Goal: Task Accomplishment & Management: Complete application form

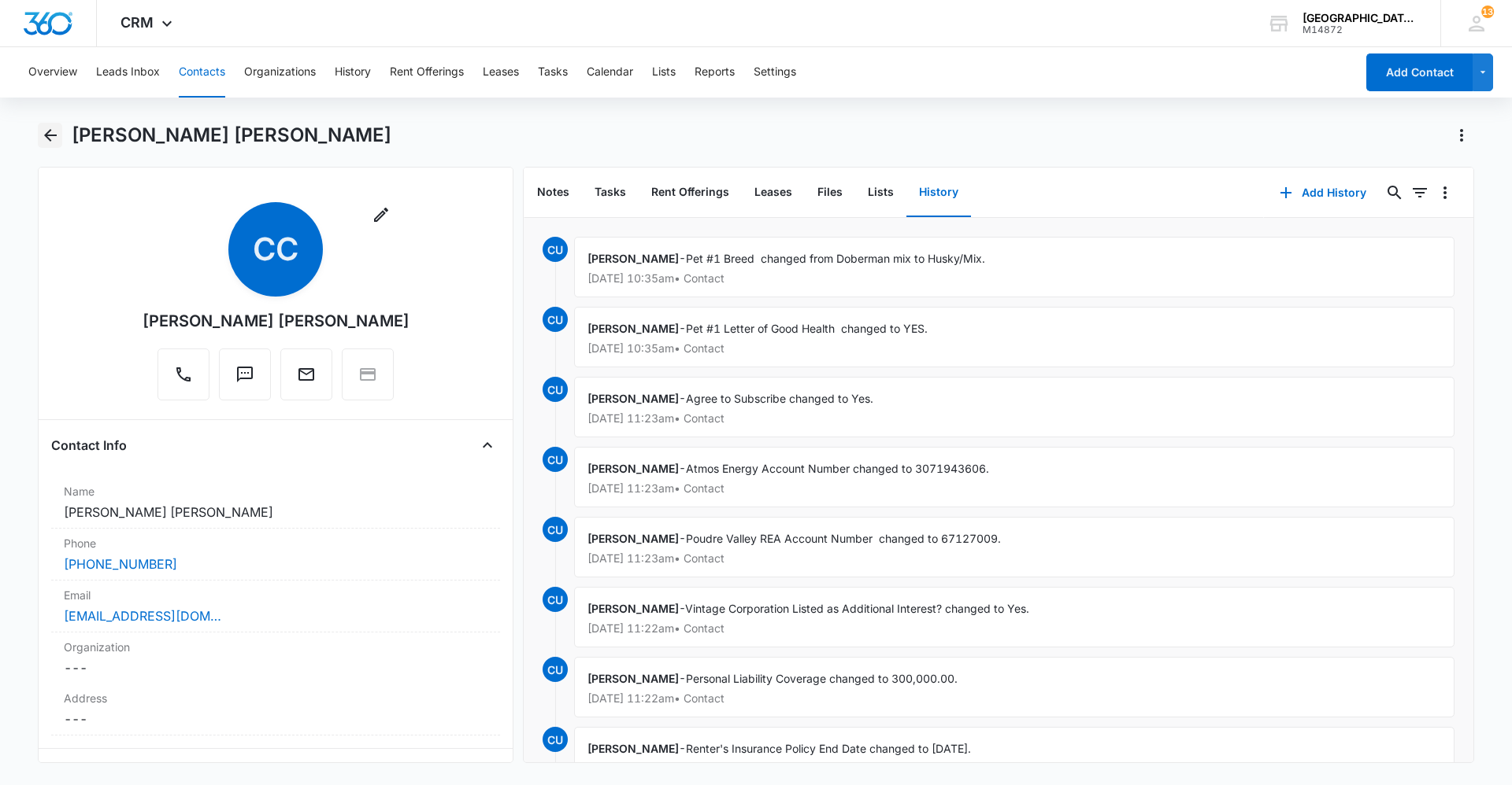
click at [55, 136] on icon "Back" at bounding box center [50, 135] width 12 height 12
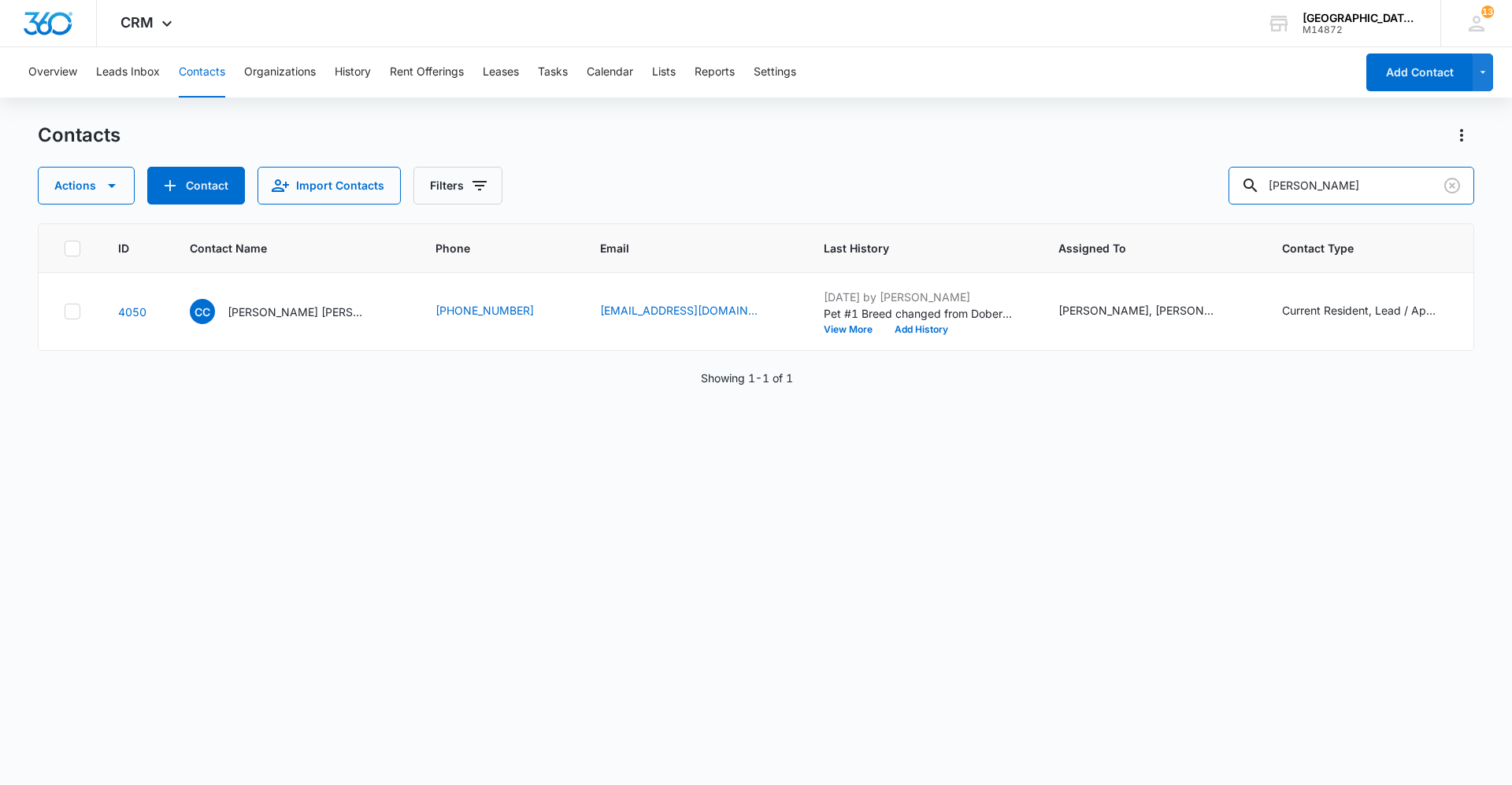
drag, startPoint x: 1363, startPoint y: 181, endPoint x: 1053, endPoint y: 216, distance: 312.0
click at [1053, 216] on div "Contacts Actions Contact Import Contacts Filters [PERSON_NAME] ID Contact Name …" at bounding box center [756, 453] width 1437 height 661
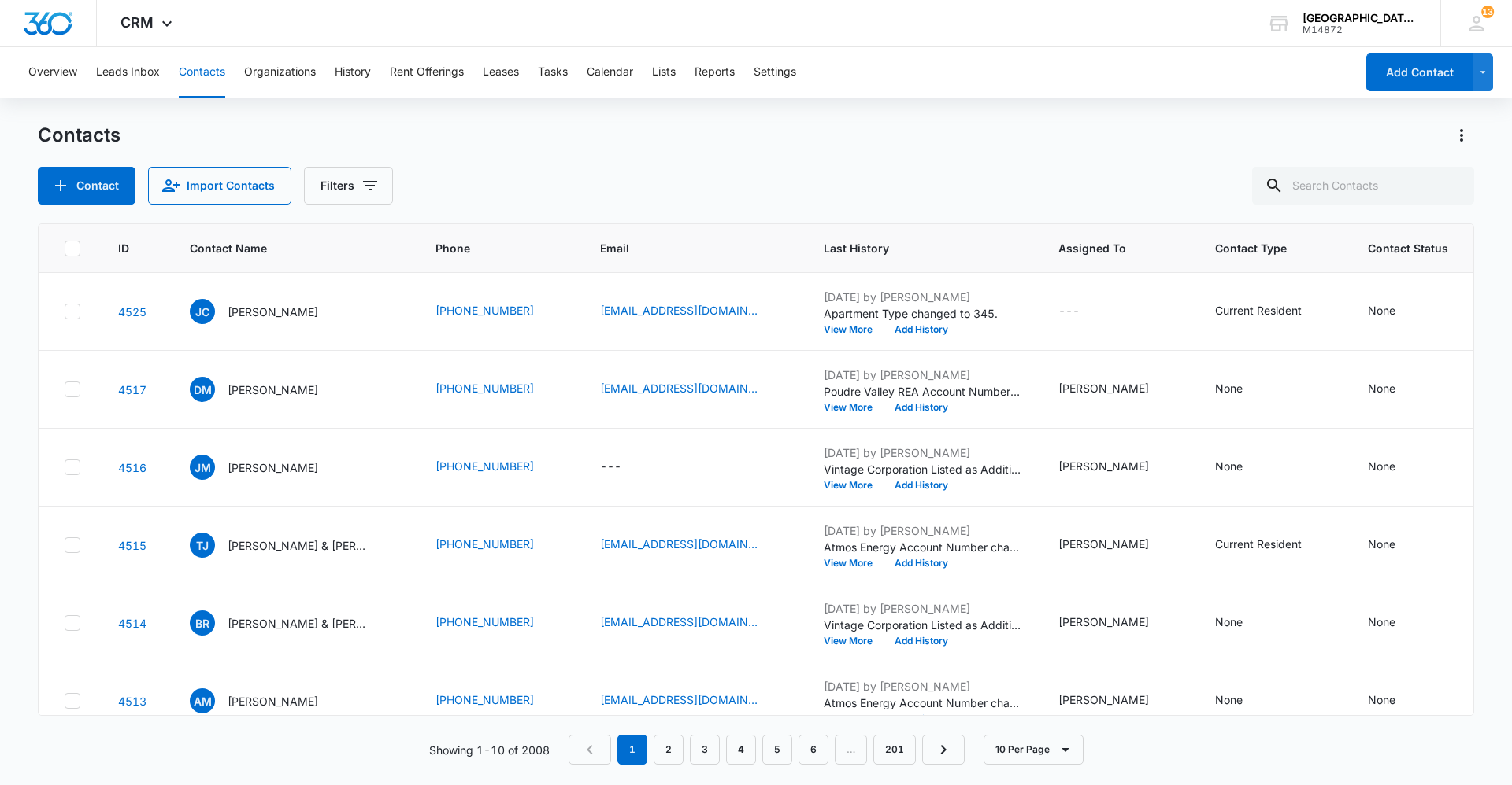
click at [555, 162] on div "Contacts Contact Import Contacts Filters" at bounding box center [756, 163] width 1437 height 82
click at [559, 72] on button "Tasks" at bounding box center [552, 72] width 30 height 51
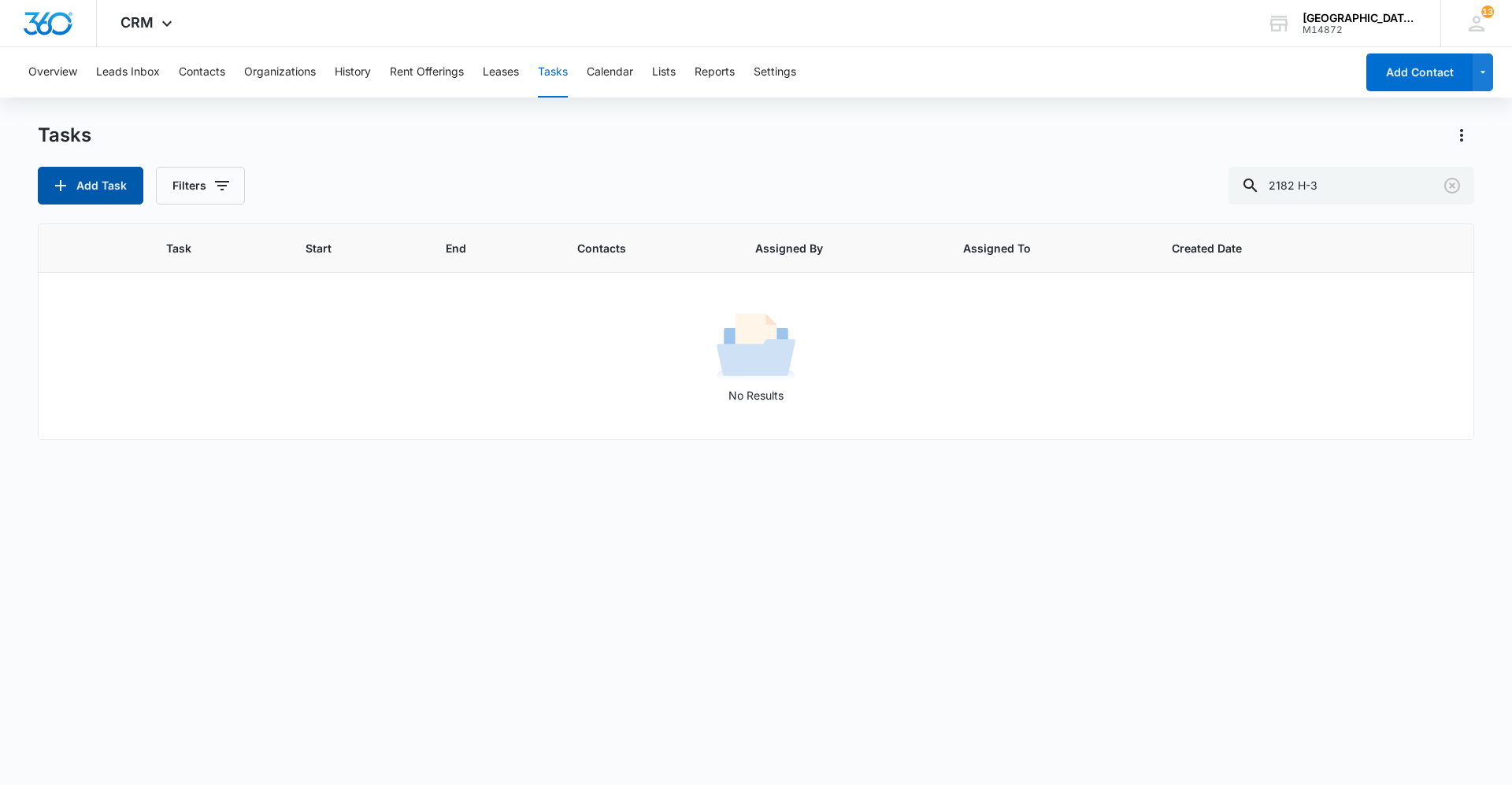
click at [119, 174] on button "Add Task" at bounding box center [90, 186] width 105 height 38
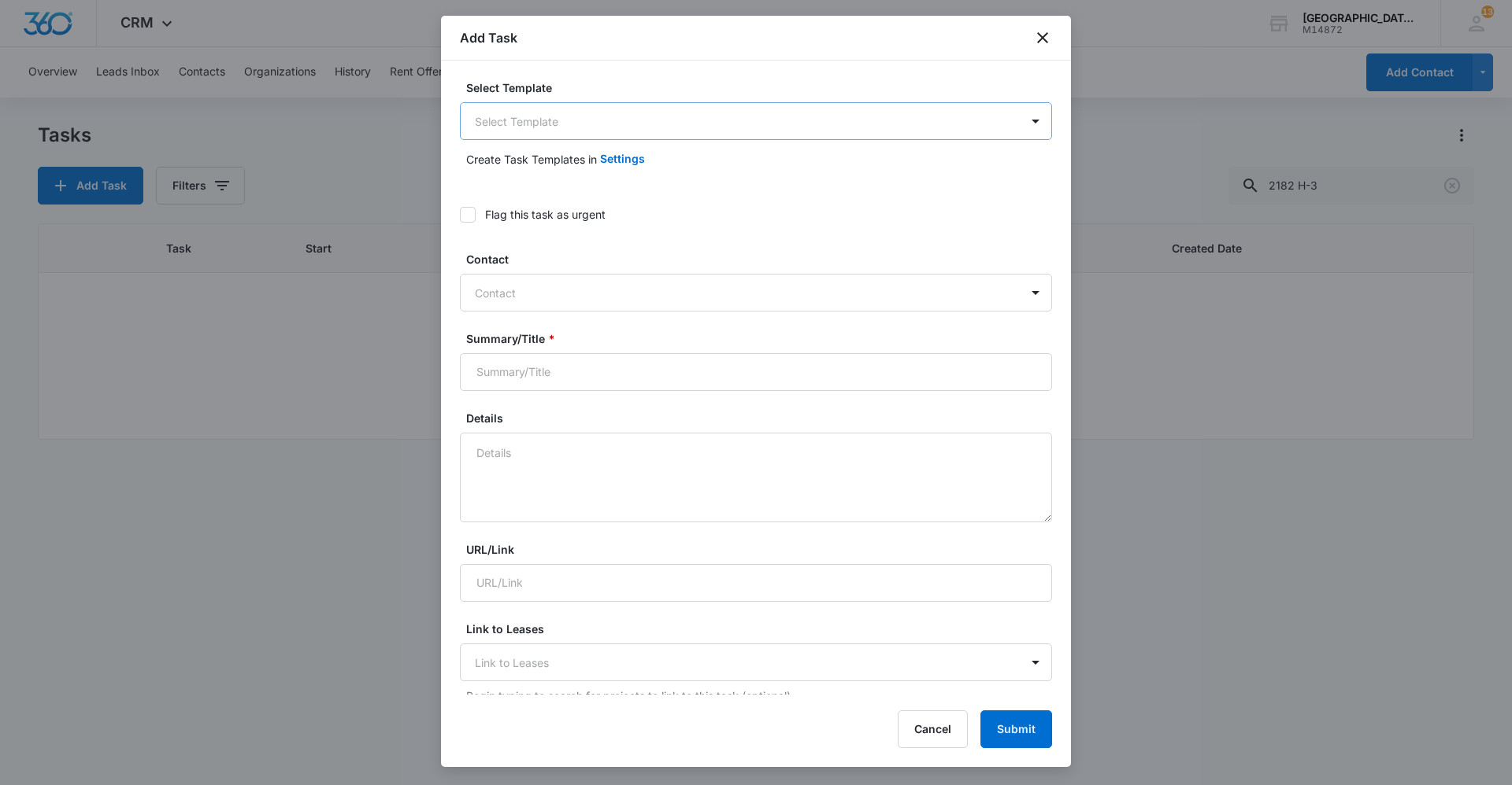
click at [736, 120] on body "CRM Apps Reputation Websites Forms CRM Email Social Content Ads Intelligence Fi…" at bounding box center [756, 392] width 1512 height 785
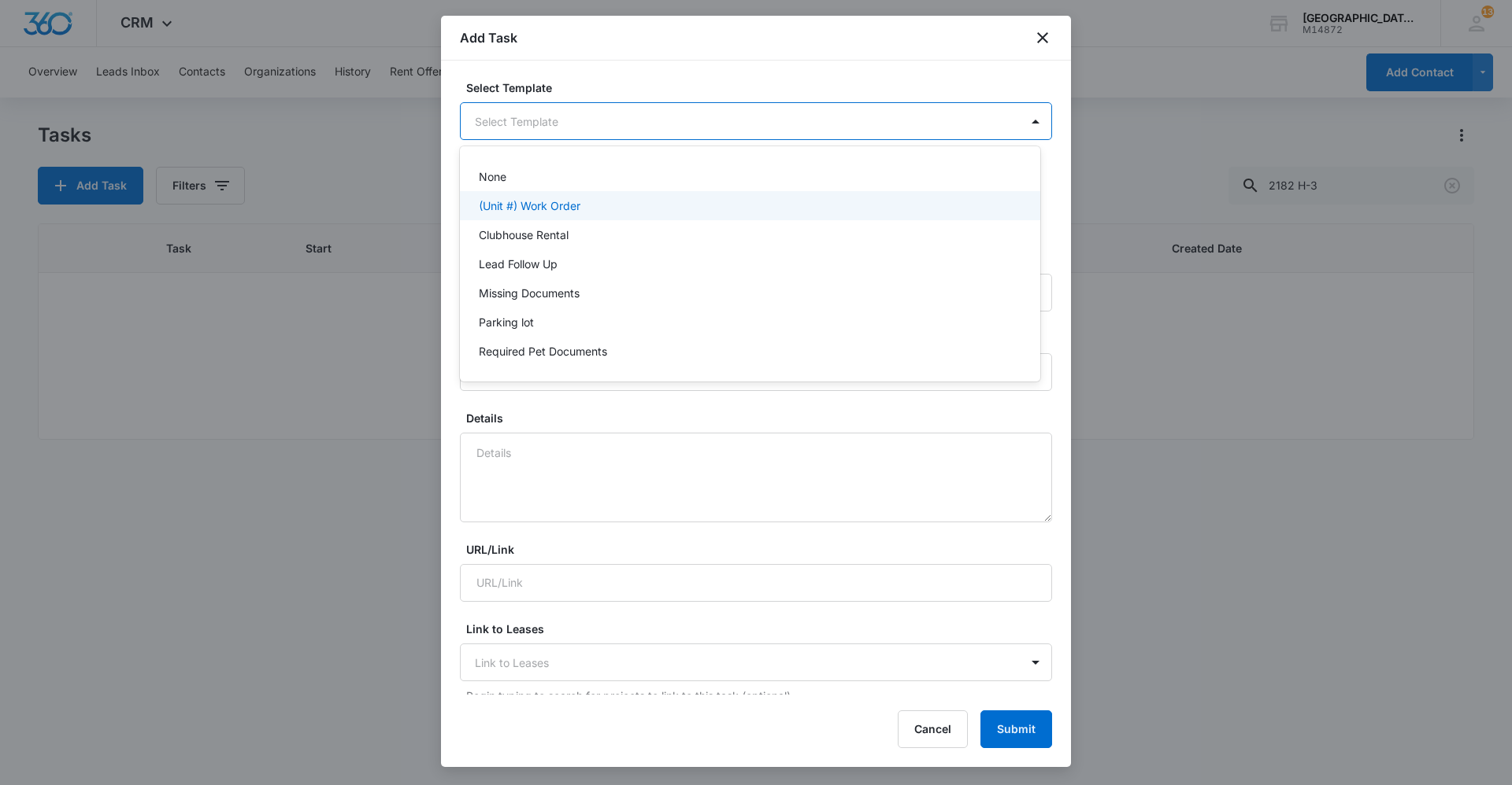
click at [601, 201] on div "(Unit #) Work Order" at bounding box center [748, 206] width 539 height 17
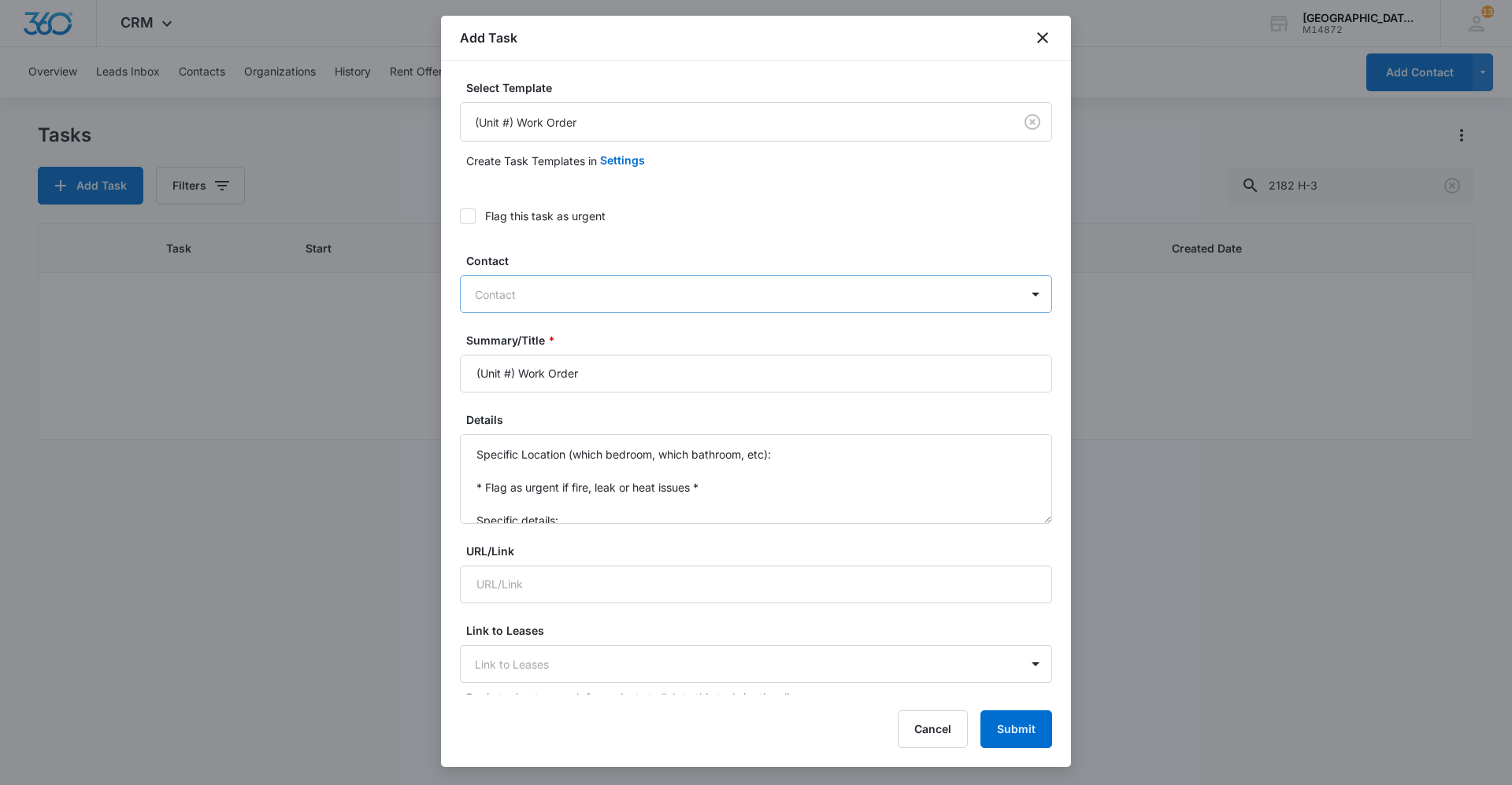
click at [555, 303] on div at bounding box center [746, 295] width 543 height 20
click at [677, 258] on label "Contact" at bounding box center [762, 261] width 592 height 17
drag, startPoint x: 515, startPoint y: 371, endPoint x: 357, endPoint y: 376, distance: 158.1
click at [357, 376] on body "CRM Apps Reputation Websites Forms CRM Email Social Content Ads Intelligence Fi…" at bounding box center [756, 392] width 1512 height 785
type input "2182 D-6 Work Order"
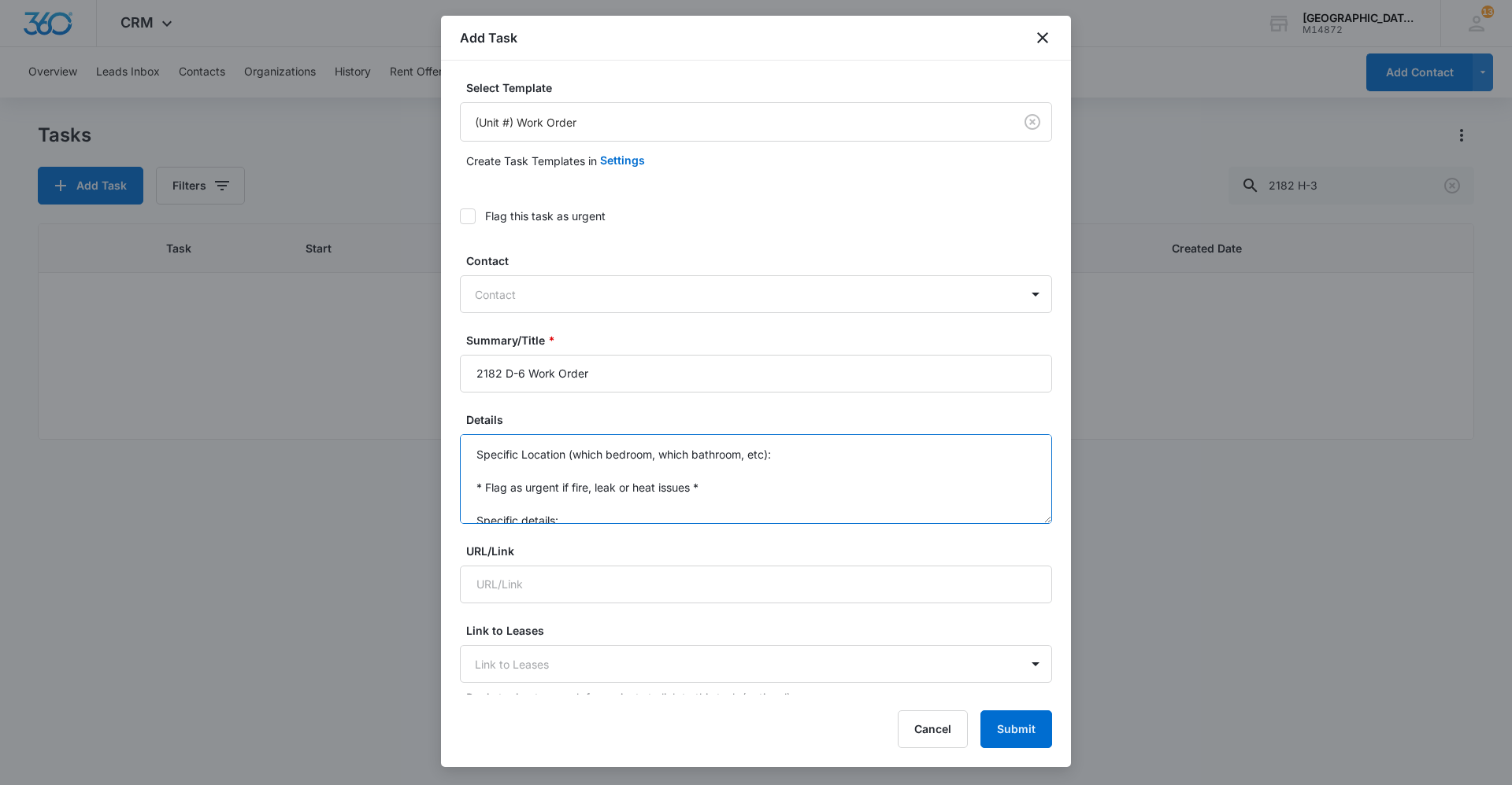
scroll to position [33, 0]
drag, startPoint x: 465, startPoint y: 450, endPoint x: 718, endPoint y: 537, distance: 267.5
click at [723, 542] on form "Select Template (Unit #) Work Order Create Task Templates in Settings Flag this…" at bounding box center [756, 797] width 592 height 1435
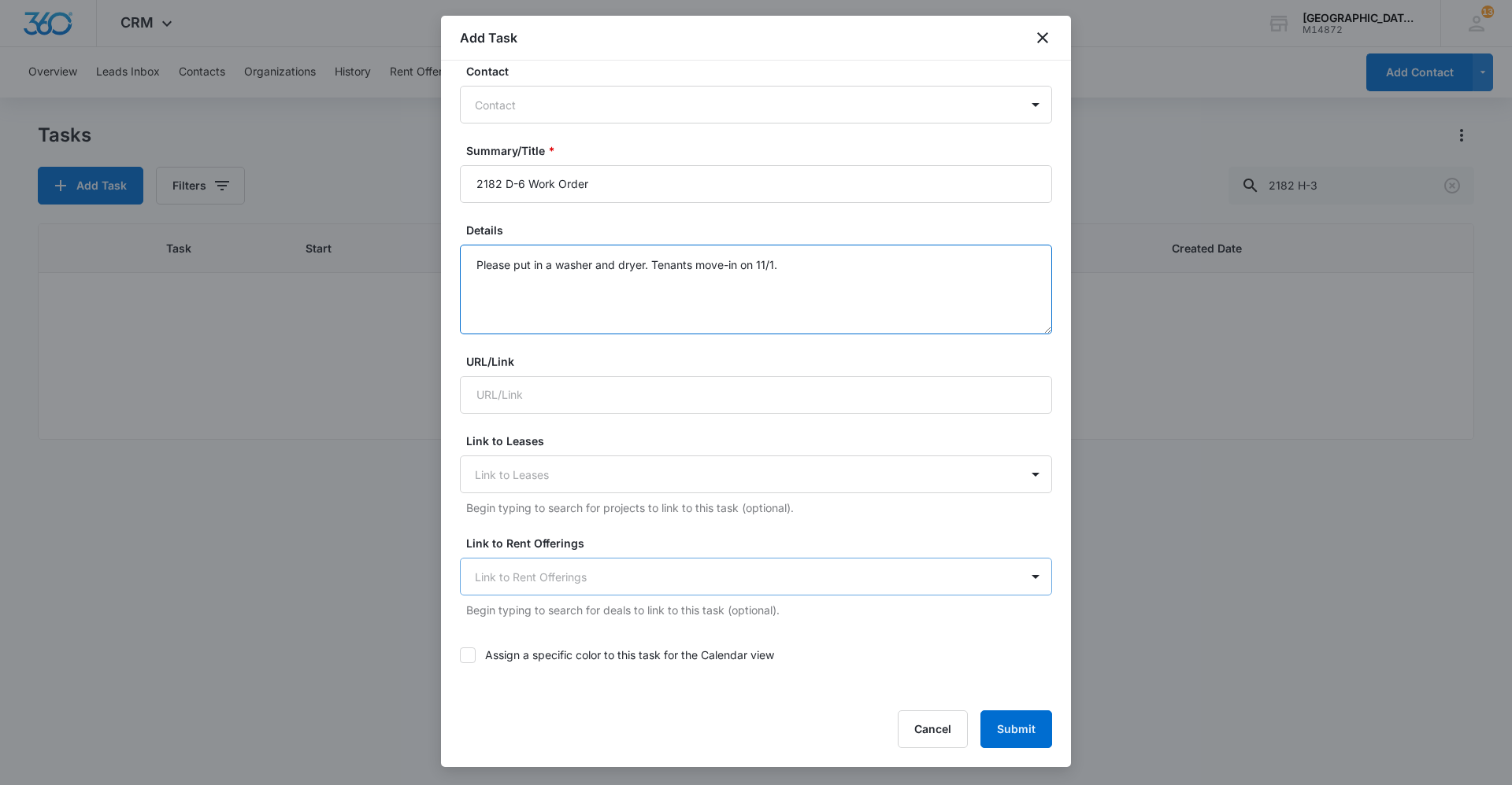
scroll to position [315, 0]
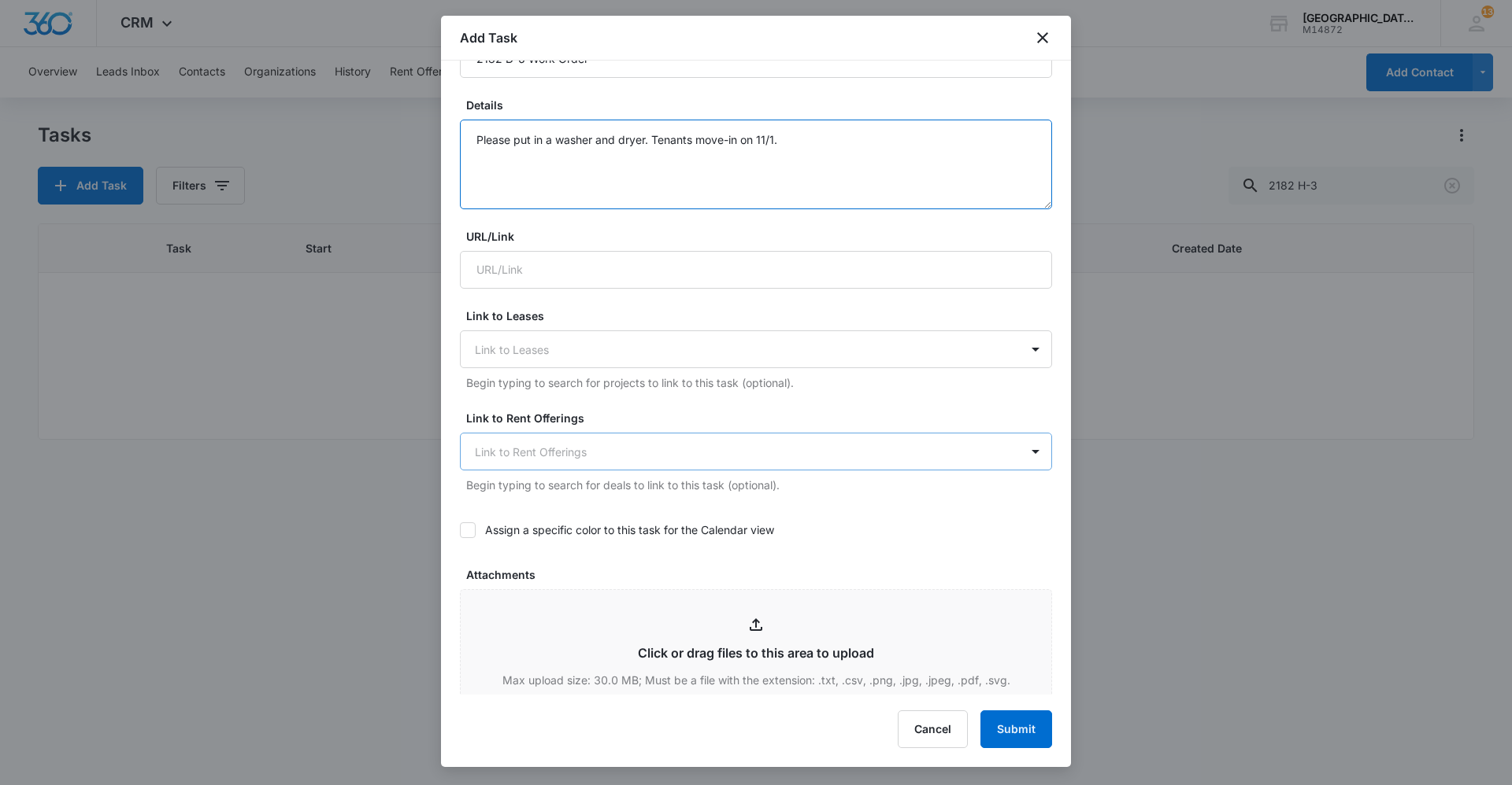
type textarea "Please put in a washer and dryer. Tenants move-in on 11/1."
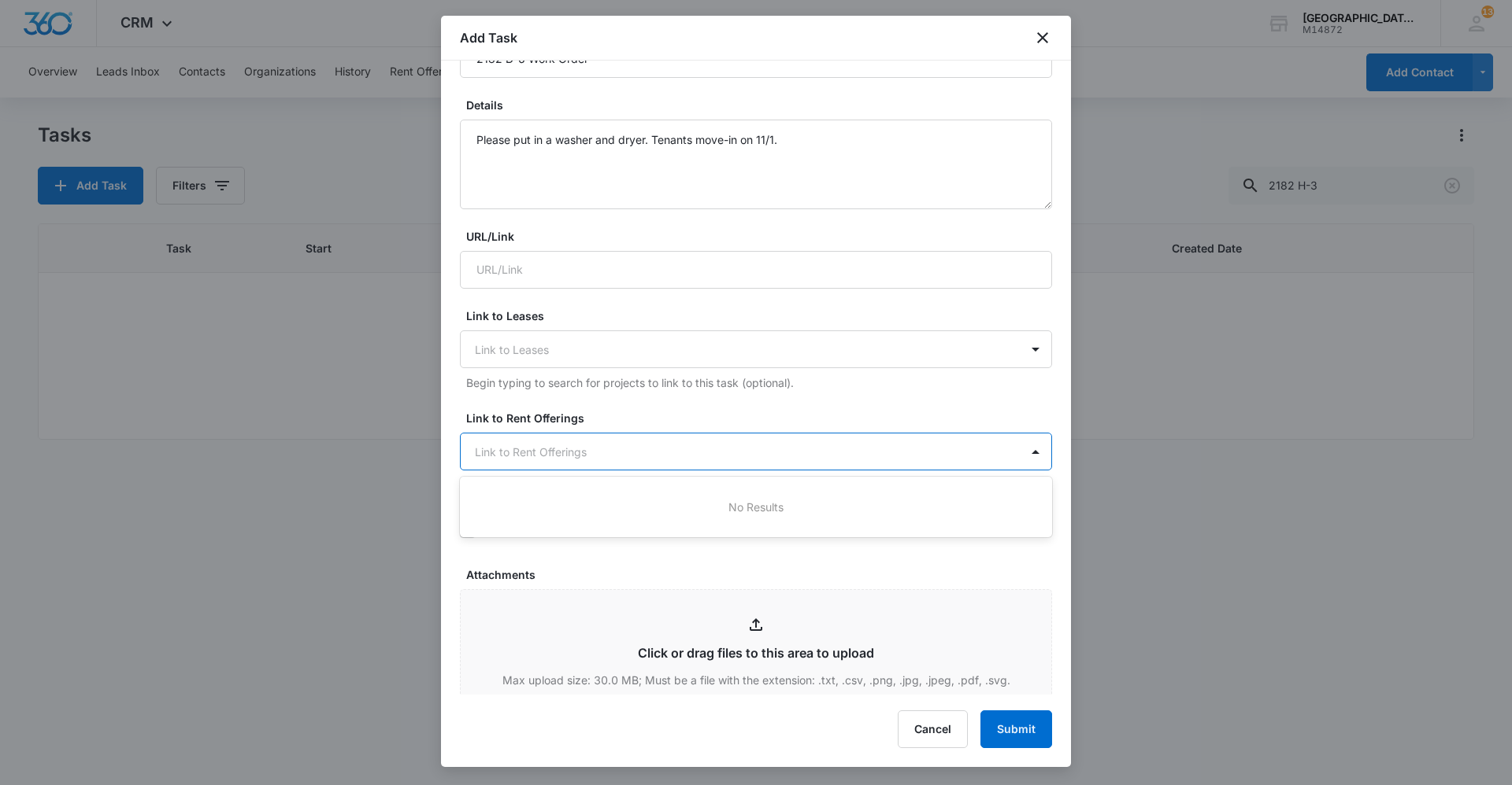
click at [614, 451] on div at bounding box center [746, 453] width 543 height 20
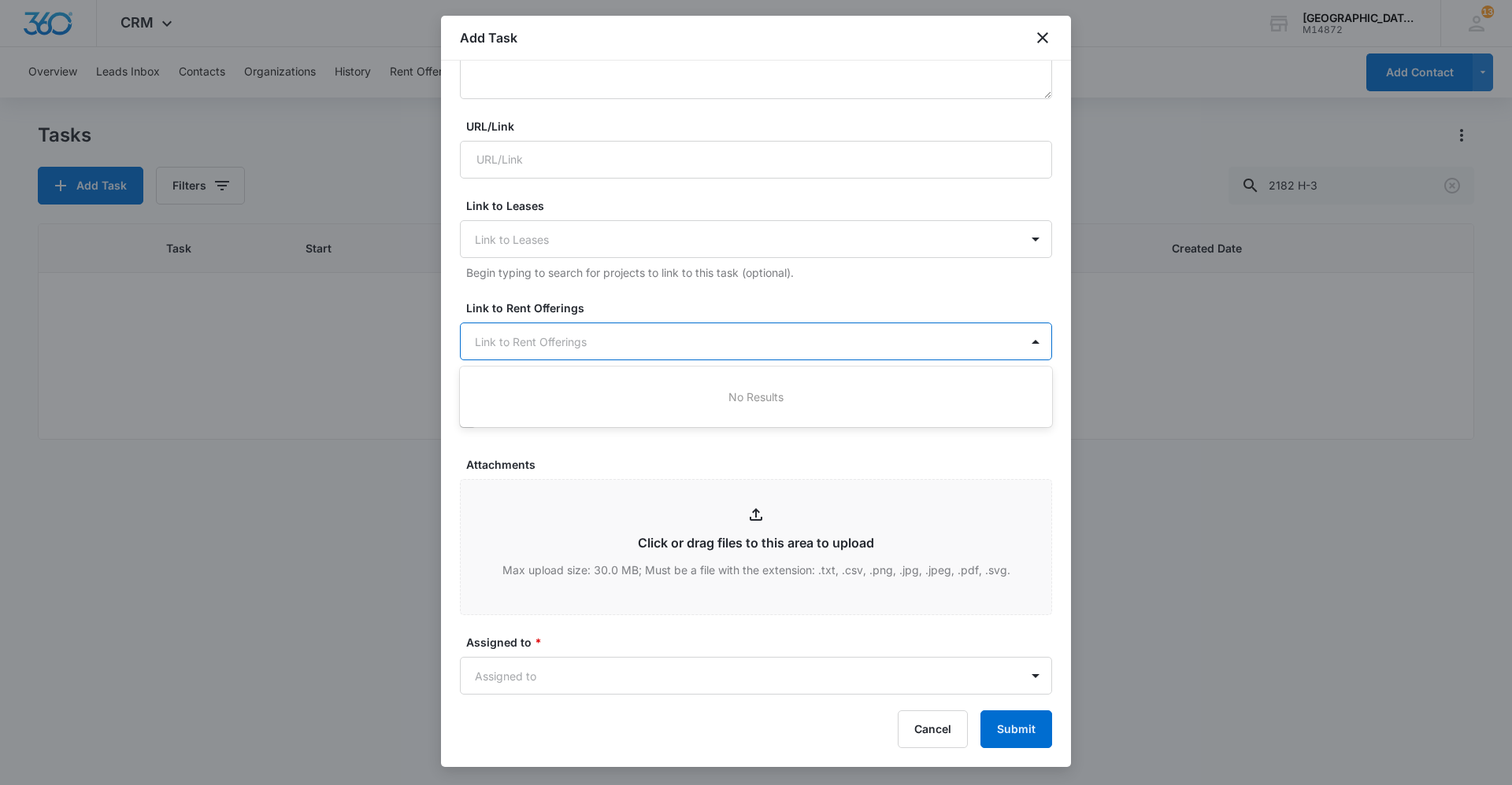
scroll to position [708, 0]
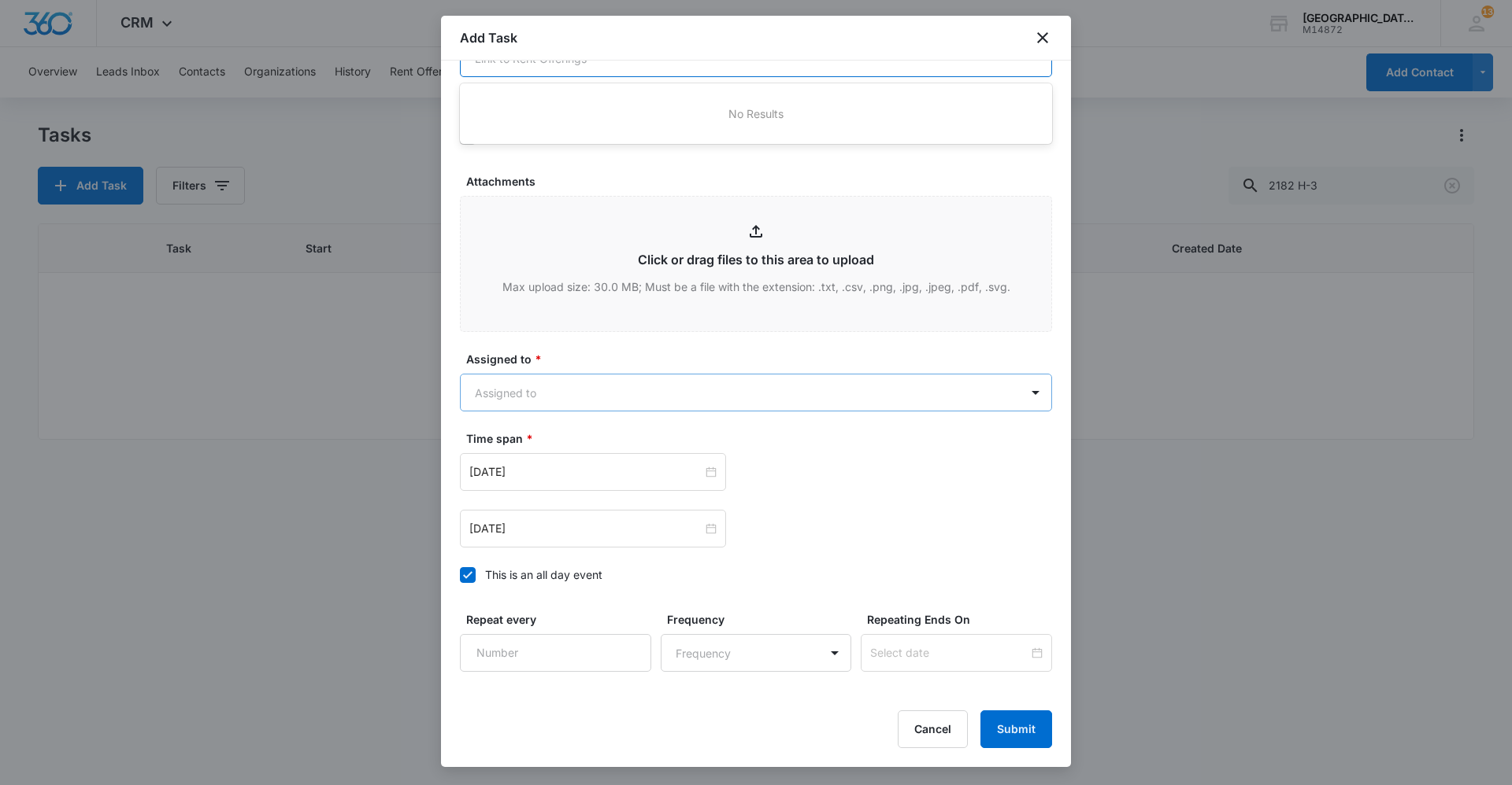
click at [618, 379] on body "CRM Apps Reputation Websites Forms CRM Email Social Content Ads Intelligence Fi…" at bounding box center [756, 392] width 1512 height 785
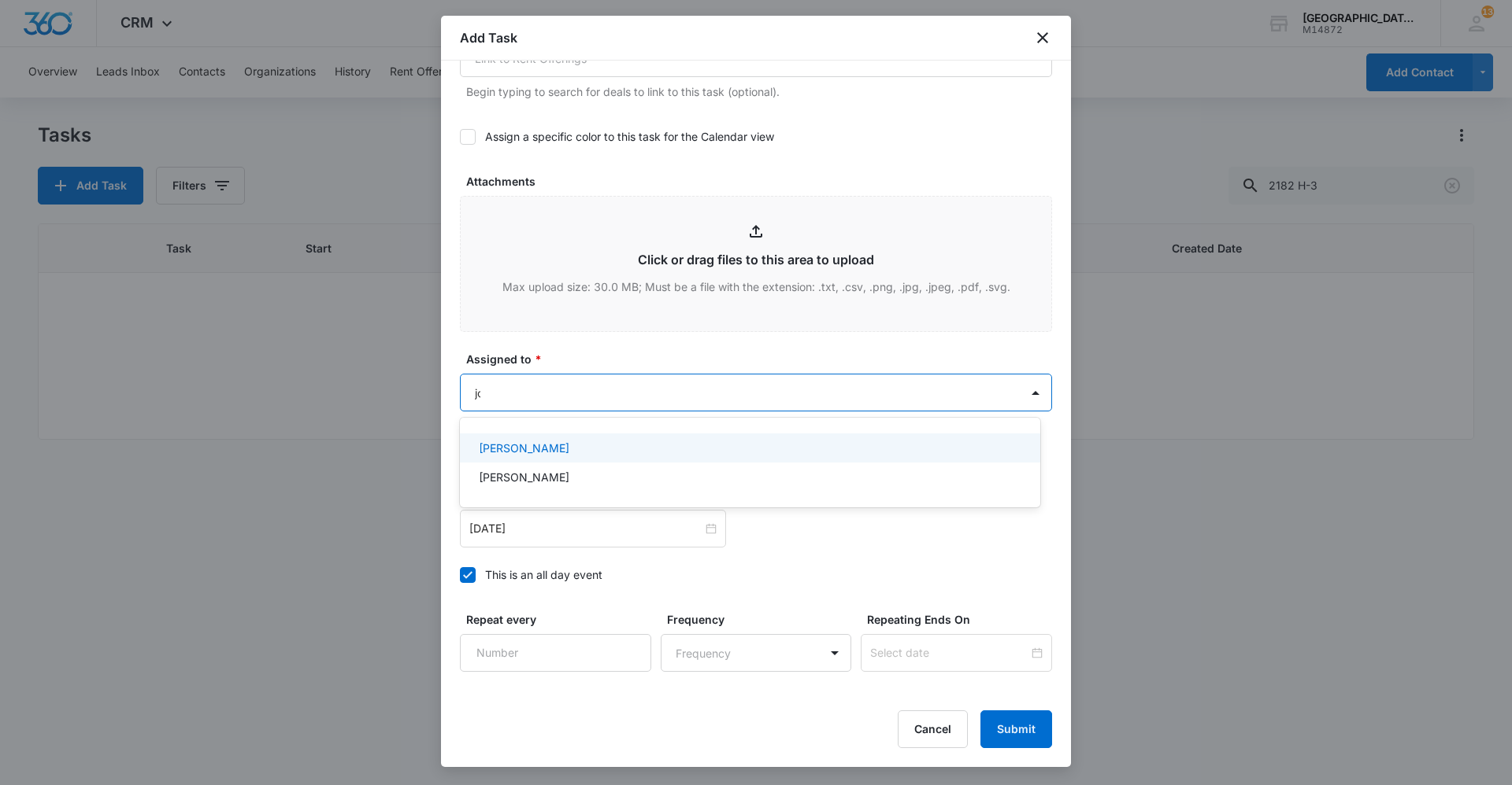
type input "[PERSON_NAME]"
click at [805, 442] on div "[PERSON_NAME]" at bounding box center [748, 448] width 539 height 17
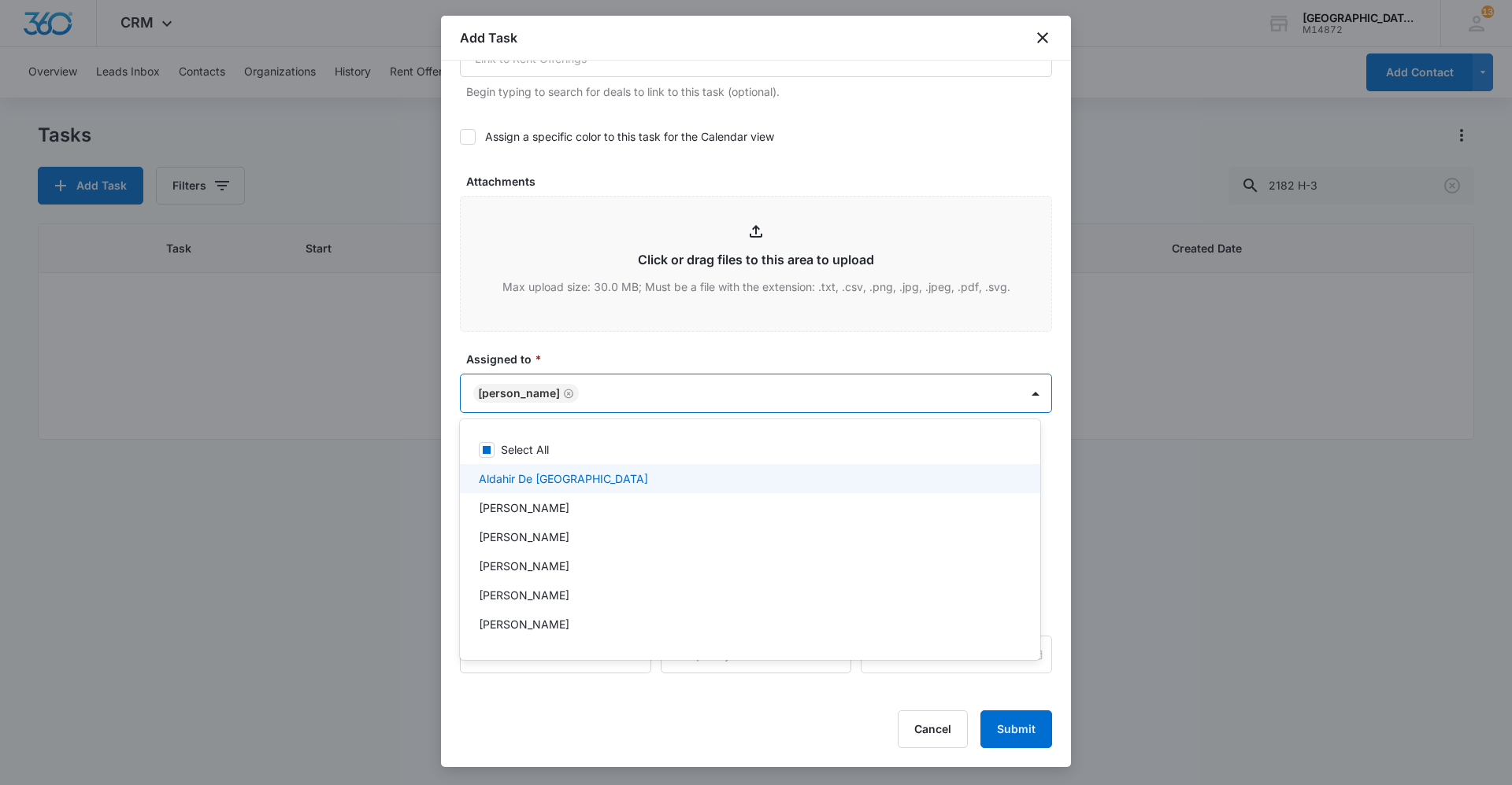
click at [764, 354] on div at bounding box center [756, 392] width 1512 height 785
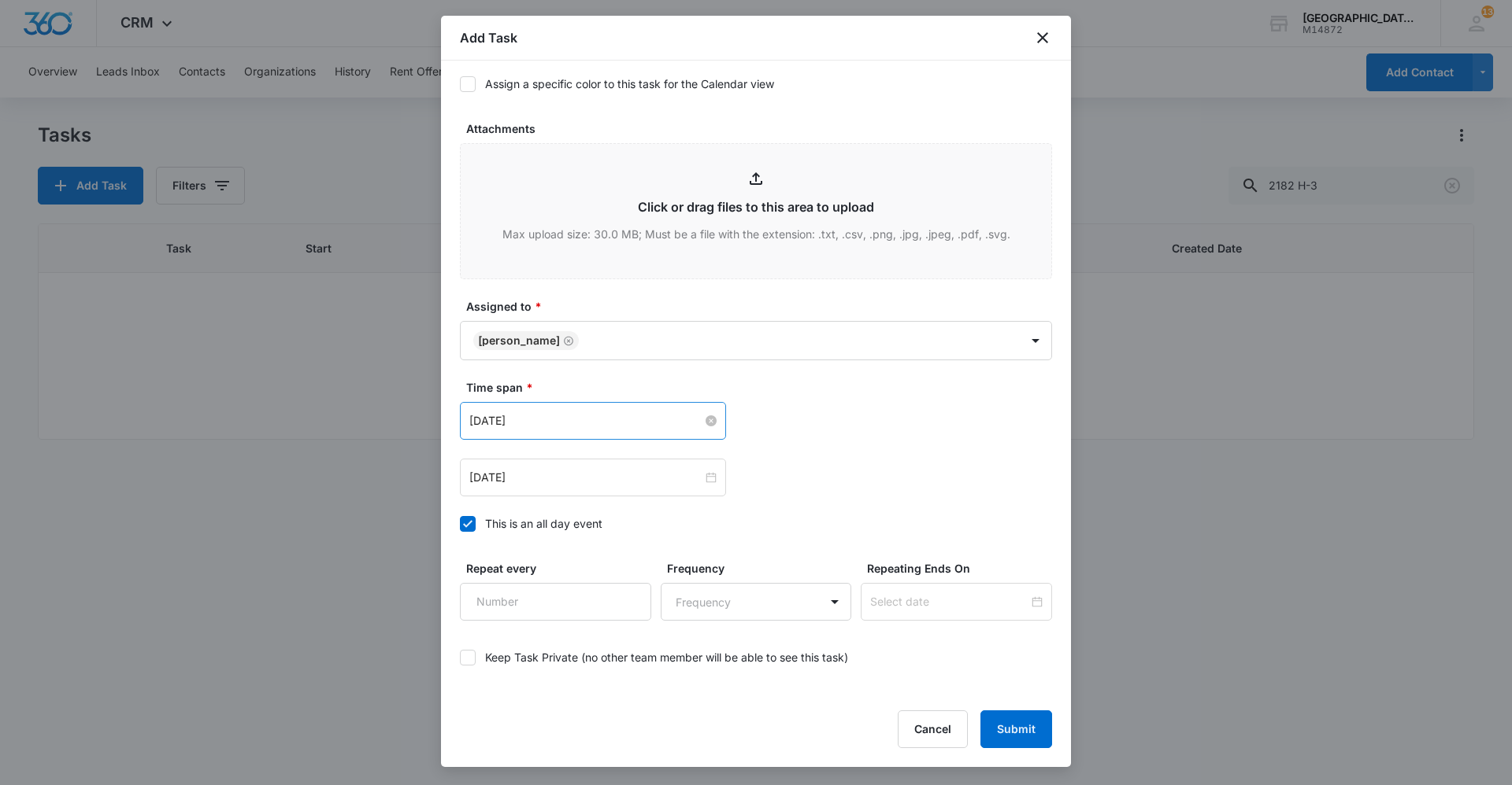
scroll to position [787, 0]
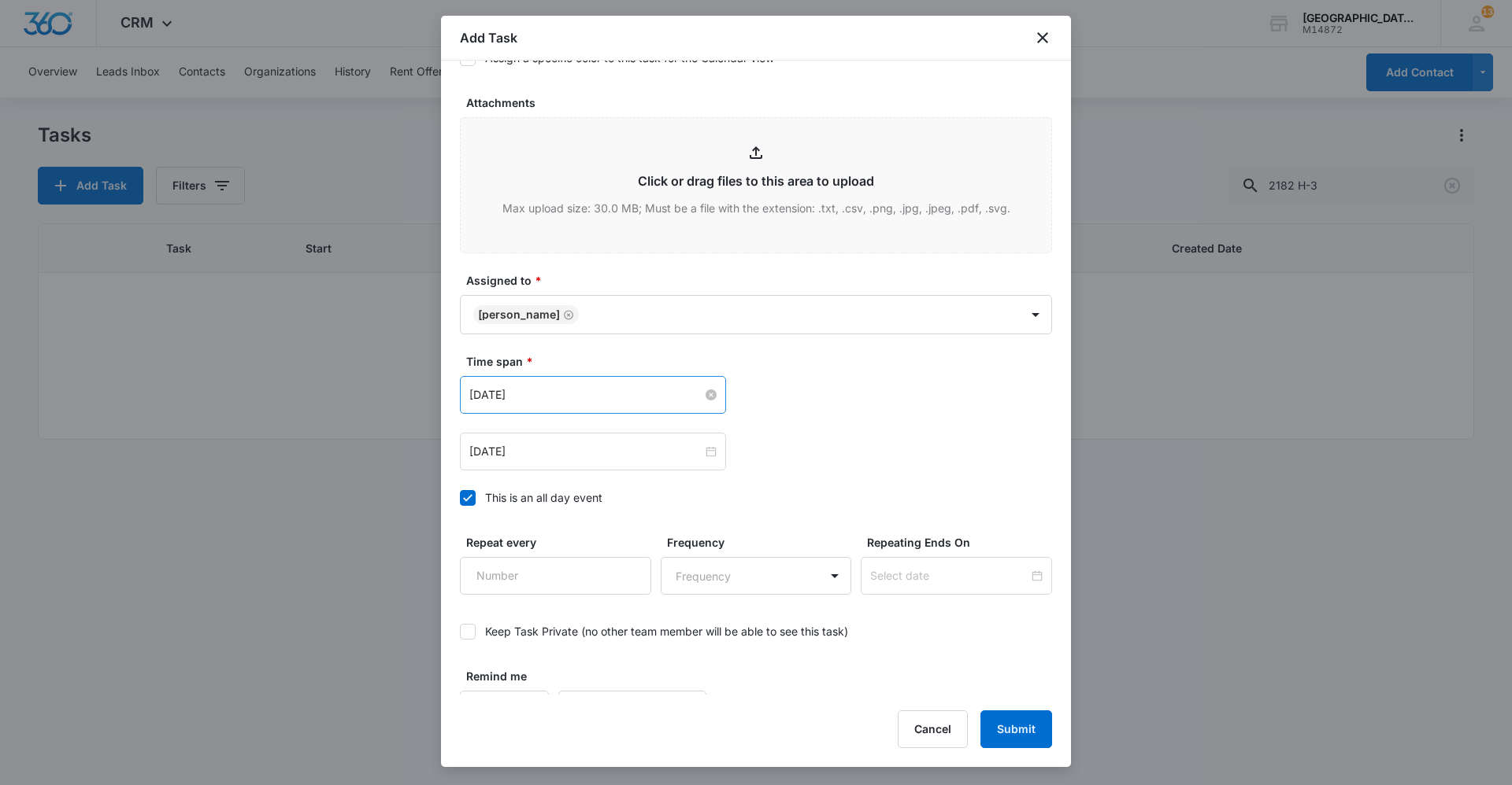
click at [630, 392] on input "[DATE]" at bounding box center [586, 395] width 233 height 17
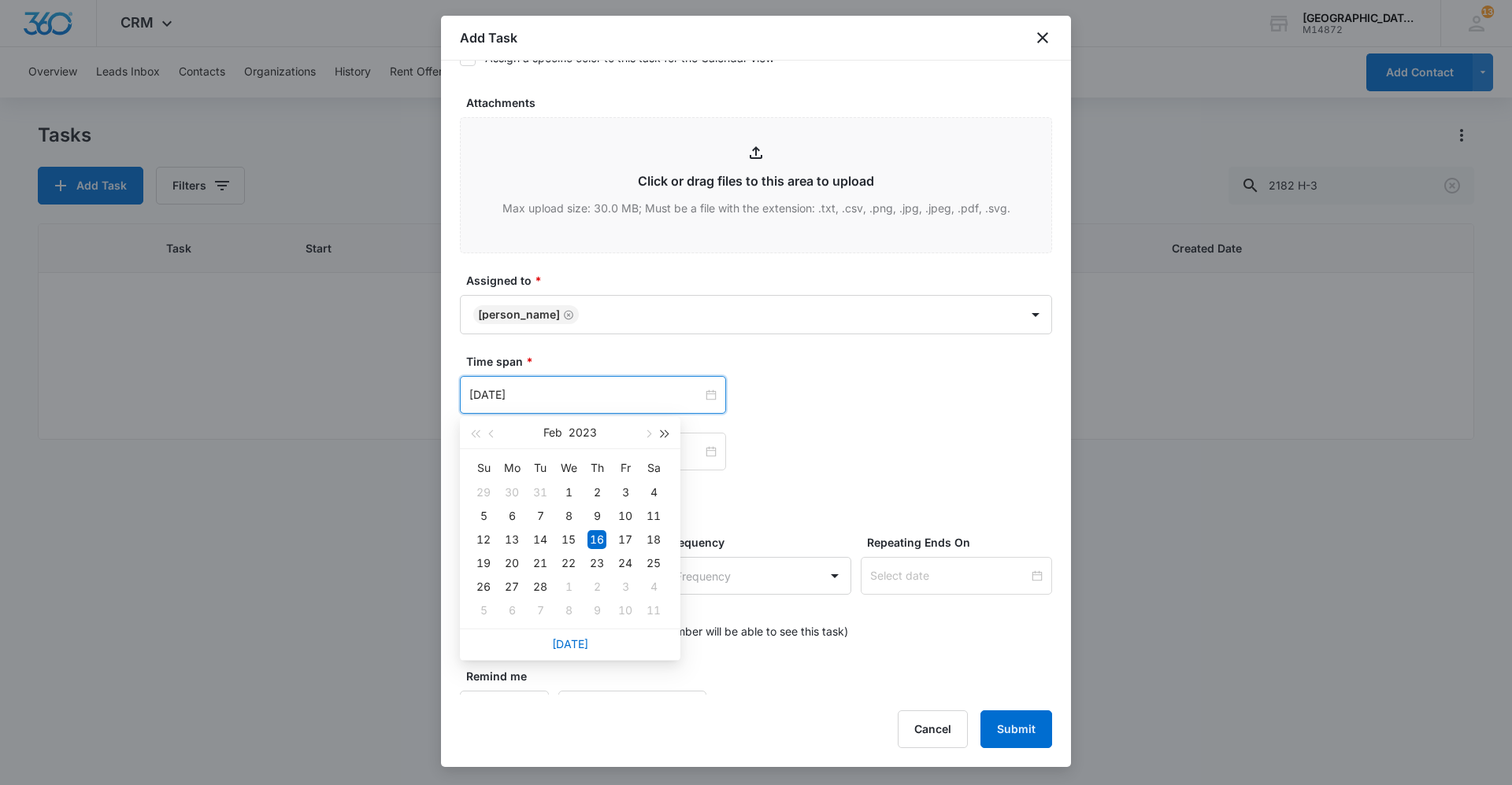
click at [665, 430] on span "button" at bounding box center [664, 434] width 7 height 7
click at [665, 433] on span "button" at bounding box center [664, 434] width 7 height 7
click at [651, 437] on button "button" at bounding box center [647, 433] width 17 height 31
click at [651, 432] on button "button" at bounding box center [647, 433] width 17 height 31
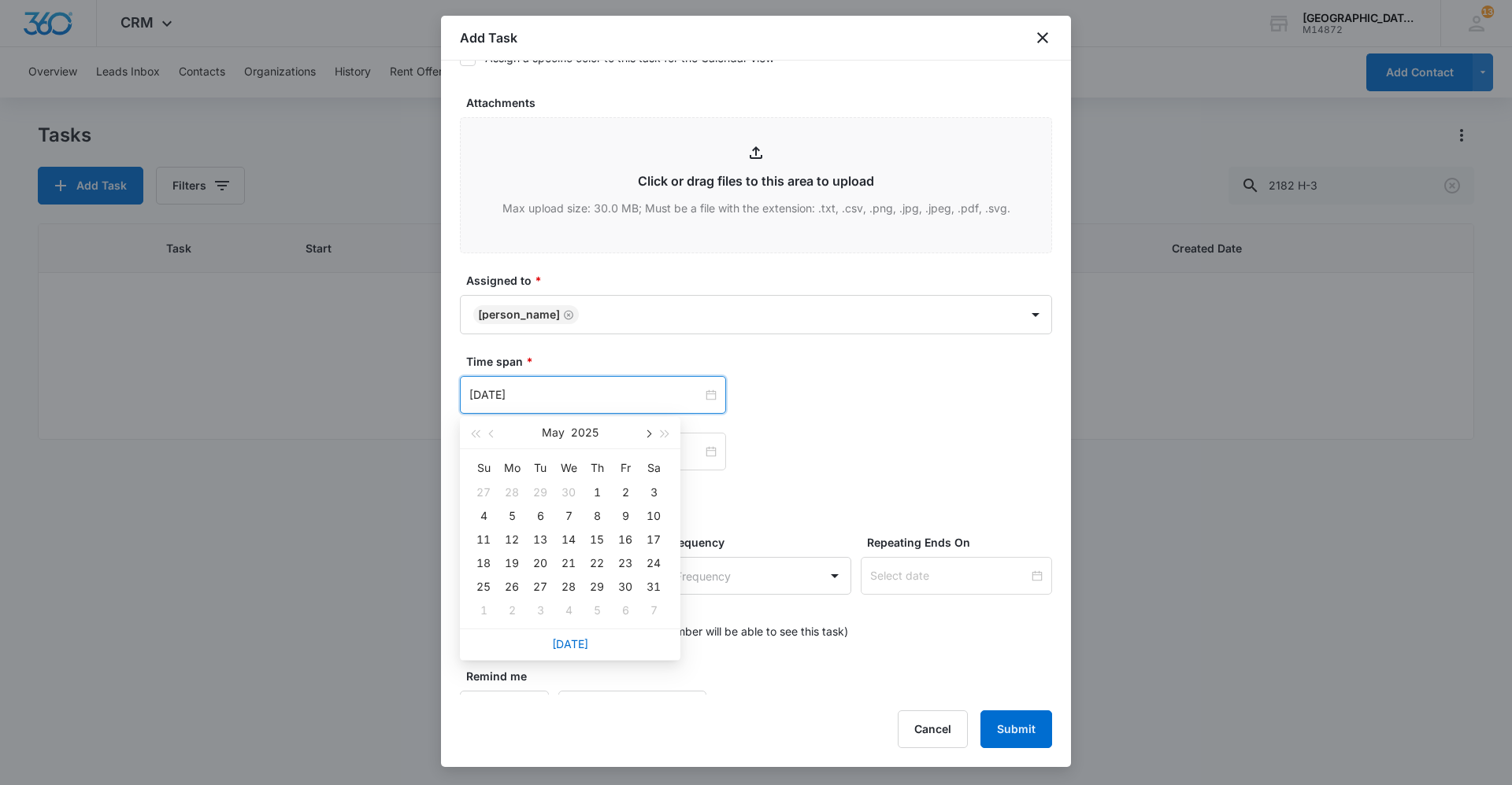
click at [651, 432] on button "button" at bounding box center [647, 433] width 17 height 31
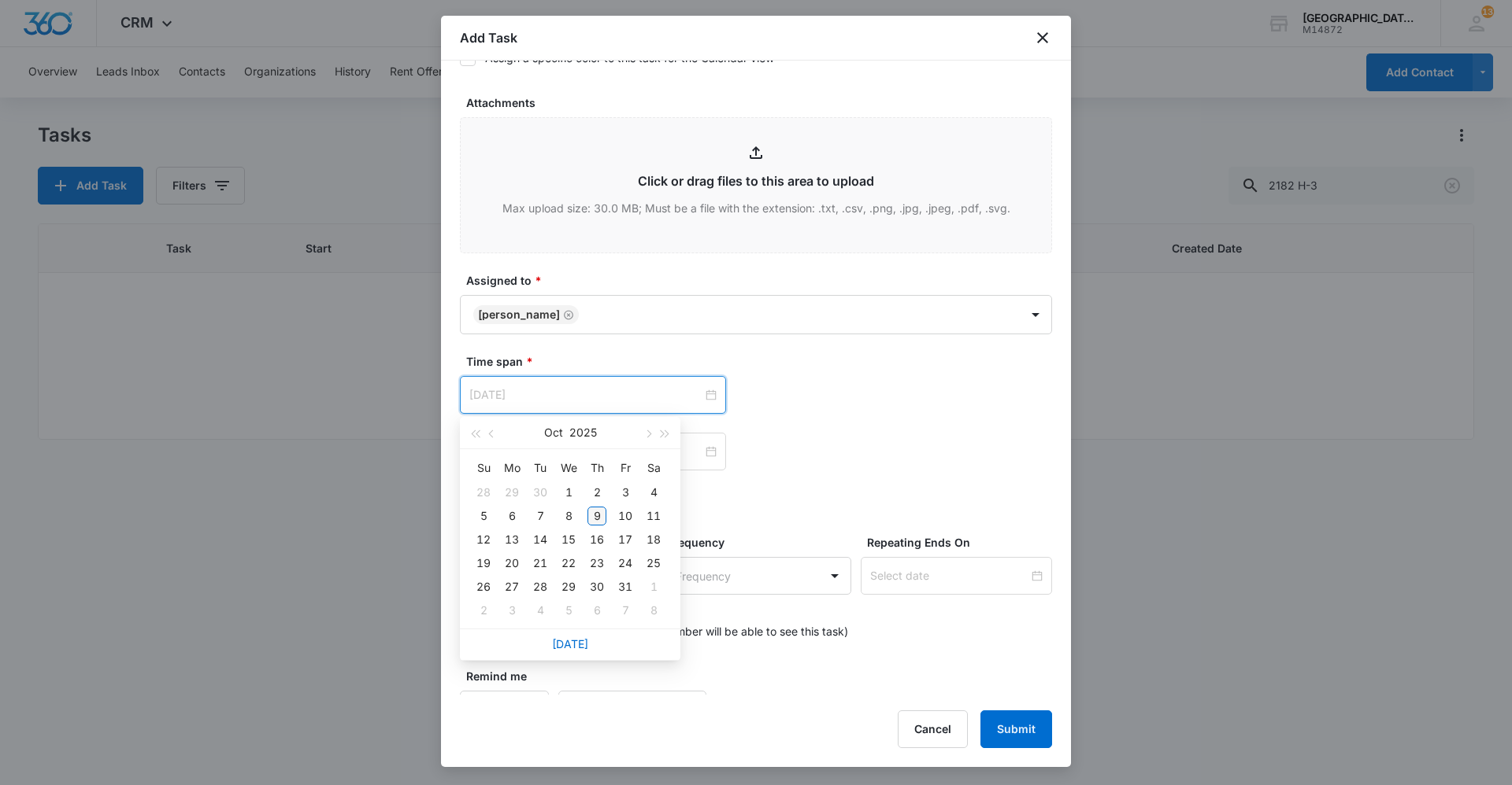
type input "[DATE]"
click at [603, 514] on div "9" at bounding box center [596, 516] width 19 height 19
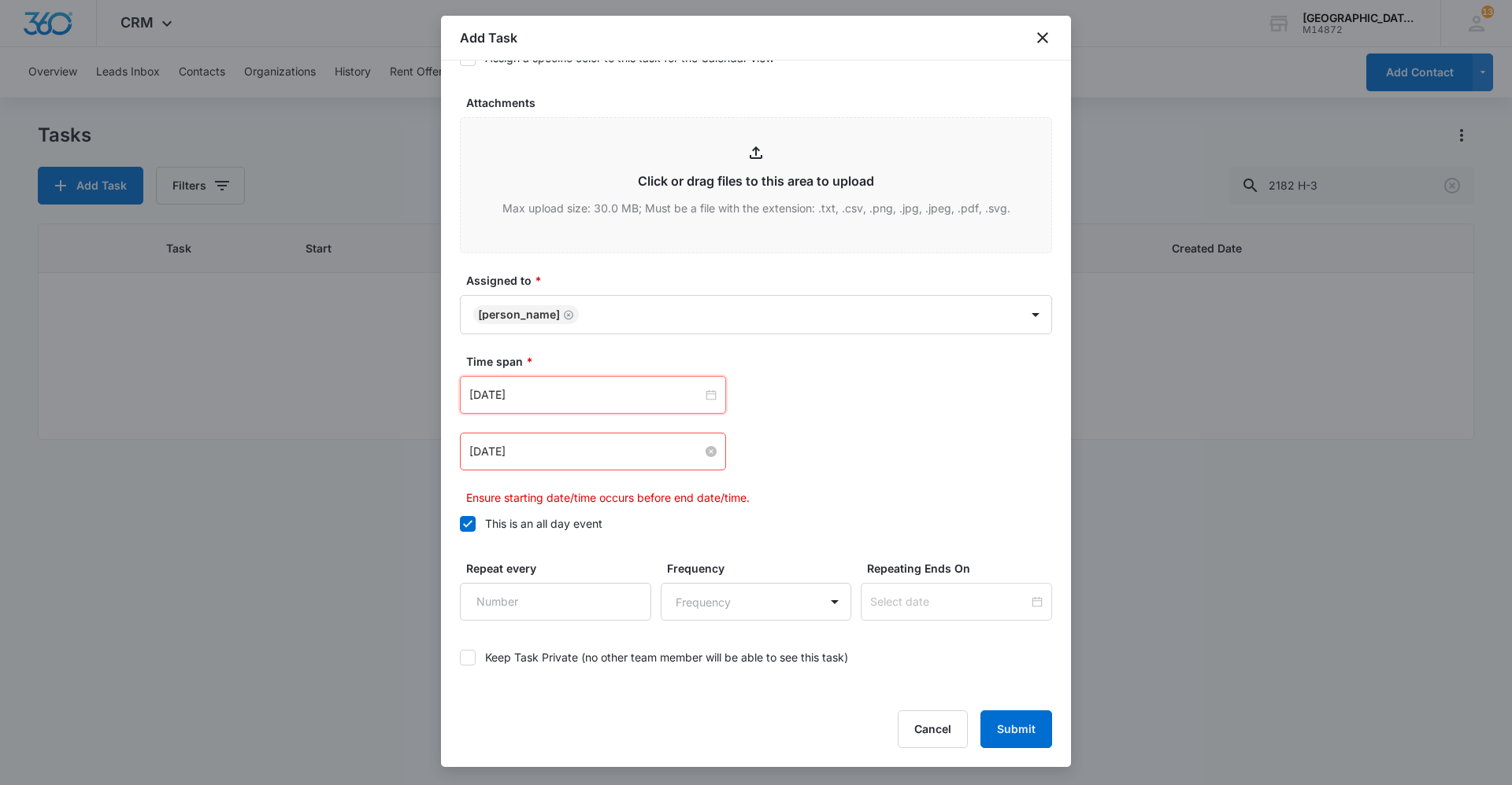
click at [593, 453] on input "[DATE]" at bounding box center [586, 451] width 233 height 17
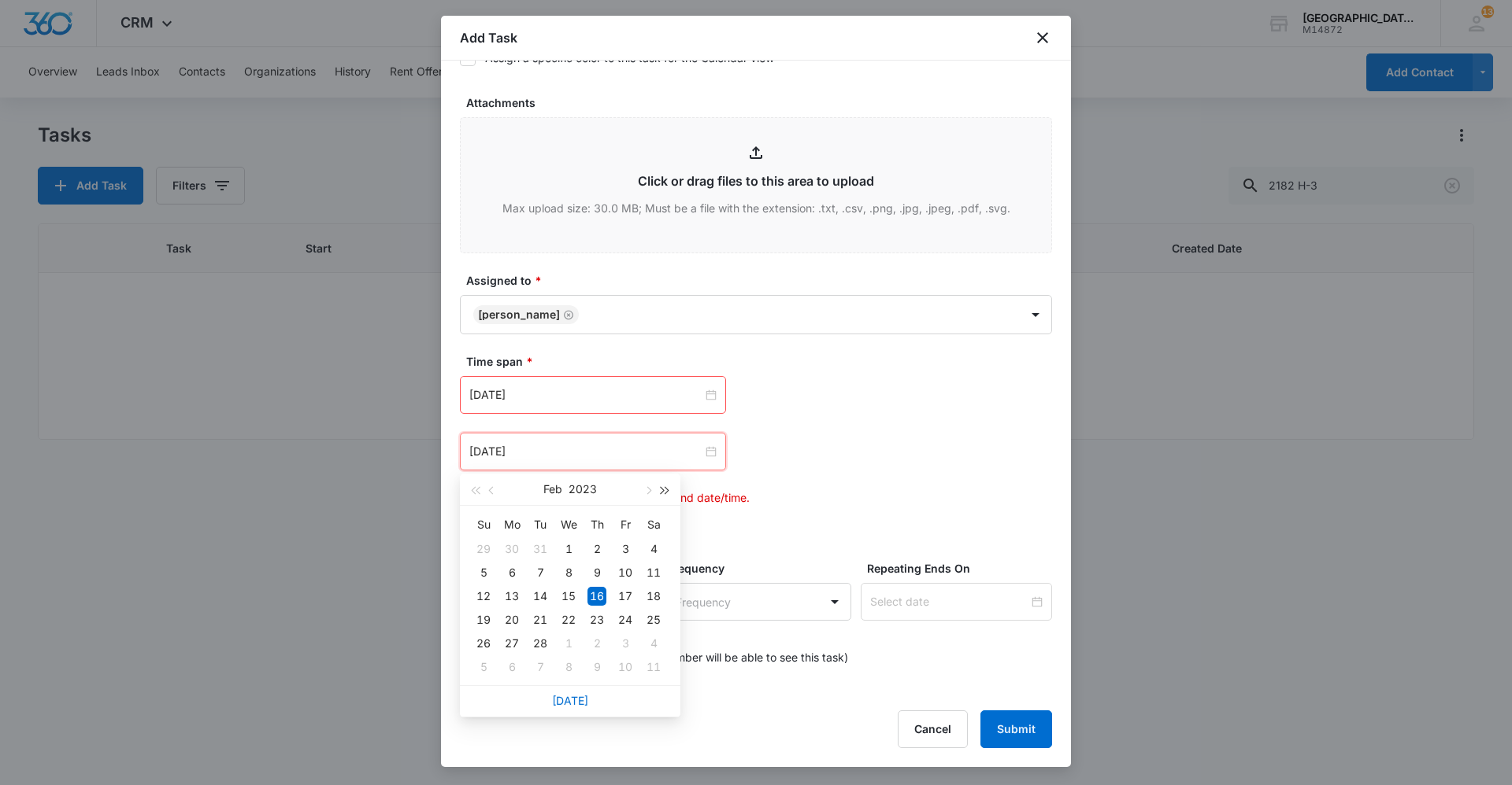
click at [670, 492] on button "button" at bounding box center [665, 490] width 17 height 31
click at [651, 489] on button "button" at bounding box center [647, 490] width 17 height 31
click at [651, 487] on button "button" at bounding box center [647, 490] width 17 height 31
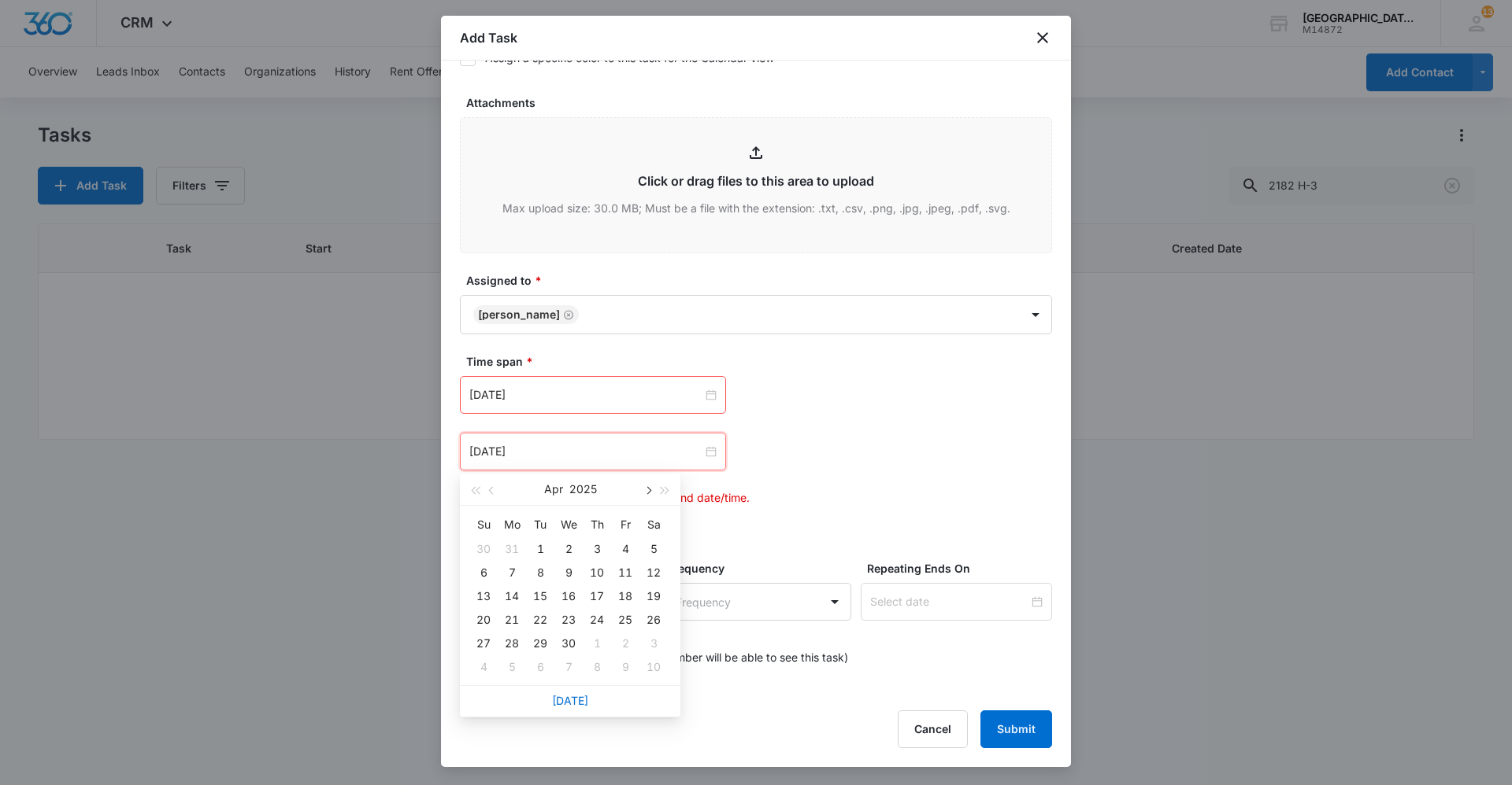
click at [651, 487] on button "button" at bounding box center [647, 490] width 17 height 31
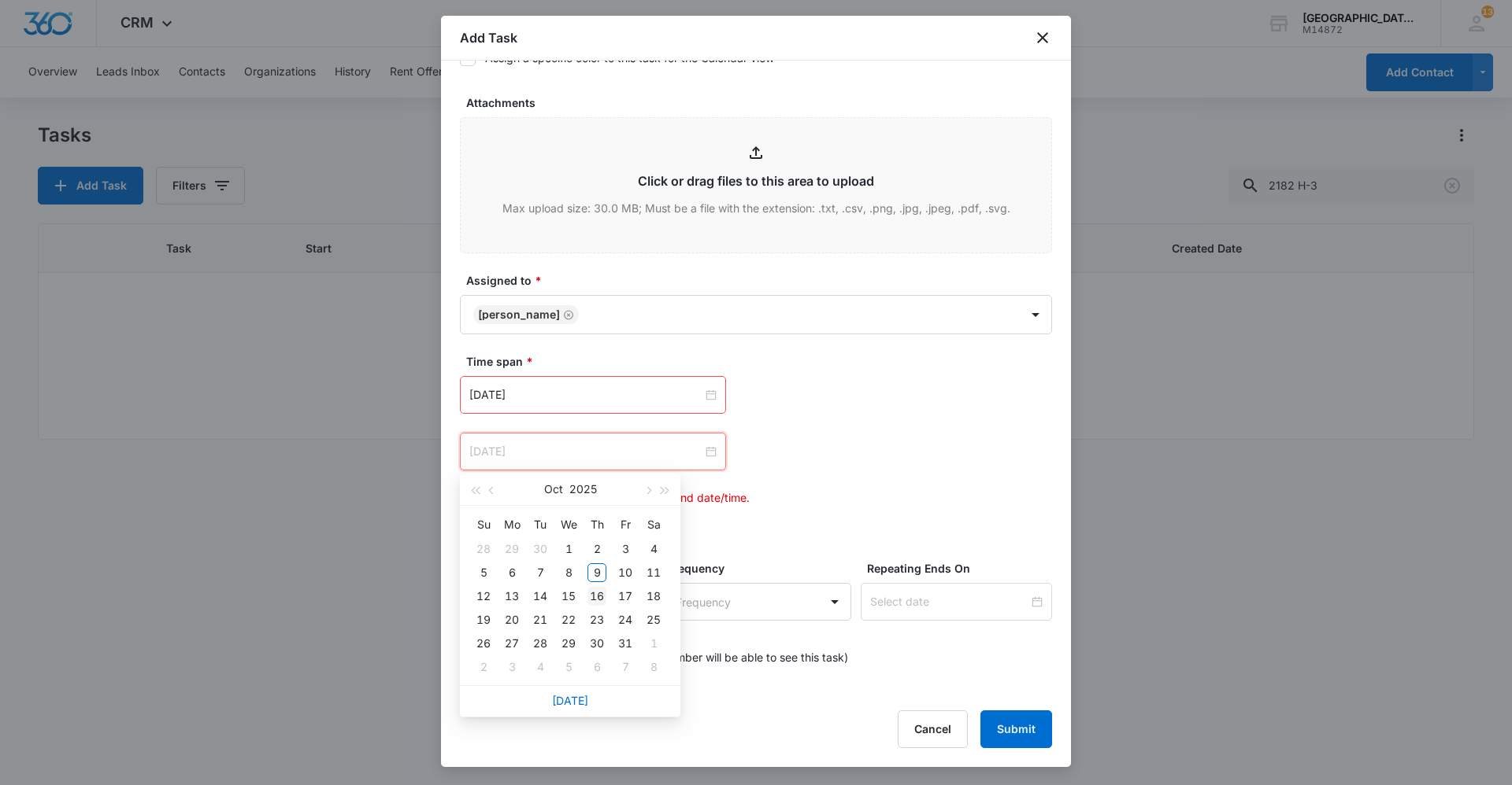
type input "[DATE]"
click at [602, 596] on div "16" at bounding box center [596, 596] width 19 height 19
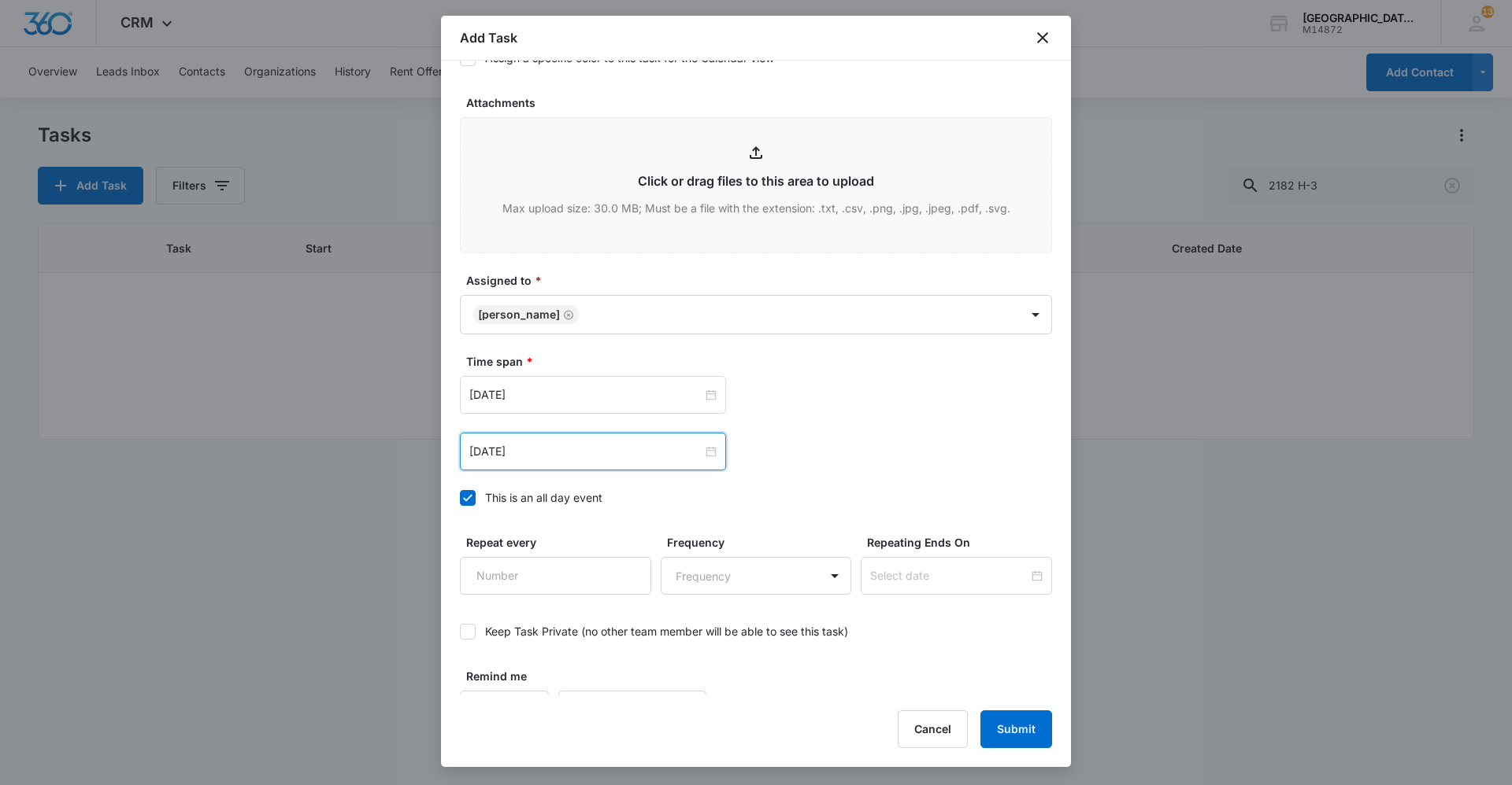
click at [800, 487] on div "Time span * [DATE] [DATE] Su Mo Tu We Th Fr Sa 28 29 30 1 2 3 4 5 6 7 8 9 10 11…" at bounding box center [756, 434] width 592 height 162
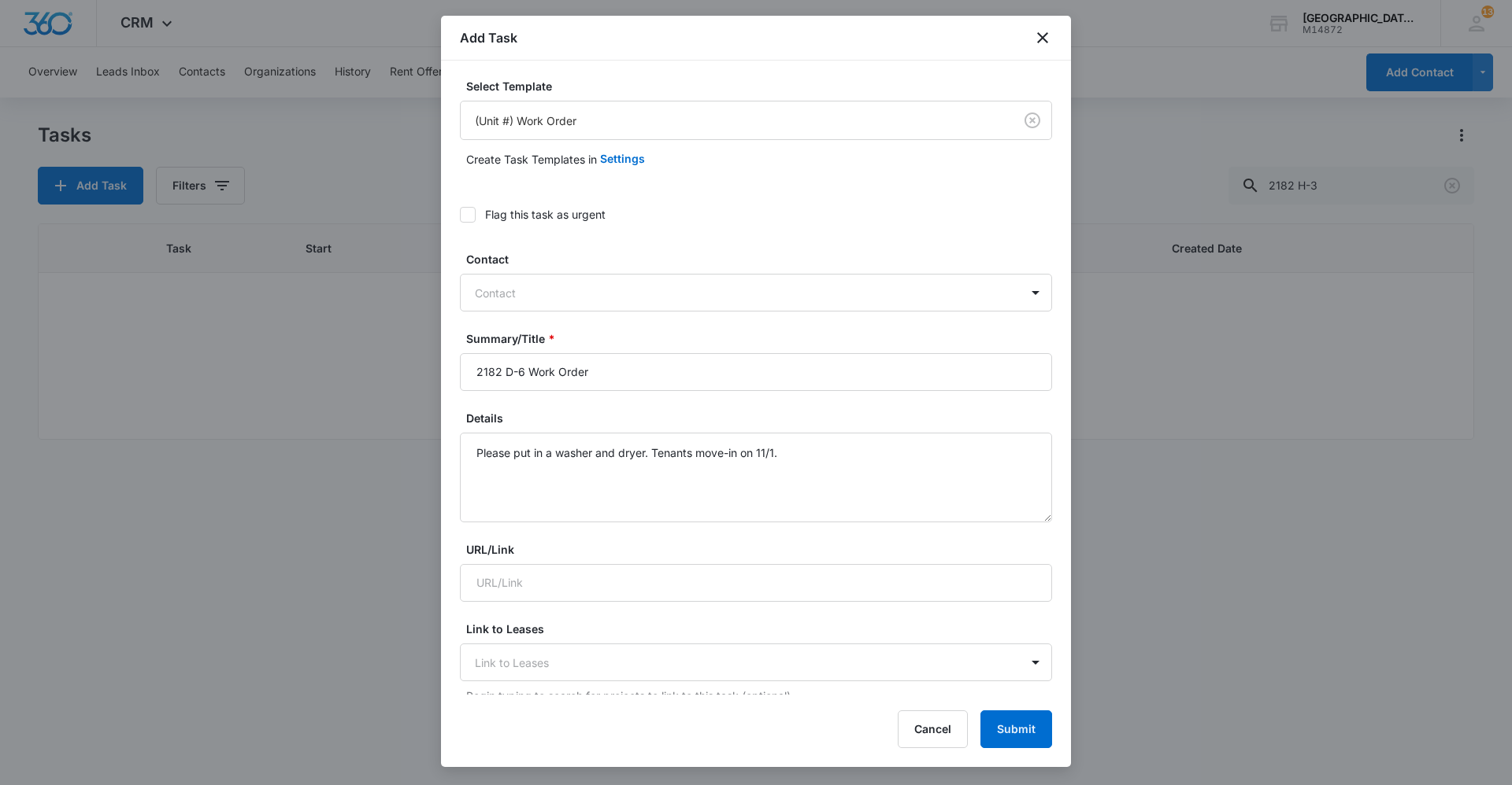
scroll to position [0, 0]
click at [1009, 720] on button "Submit" at bounding box center [1016, 729] width 71 height 38
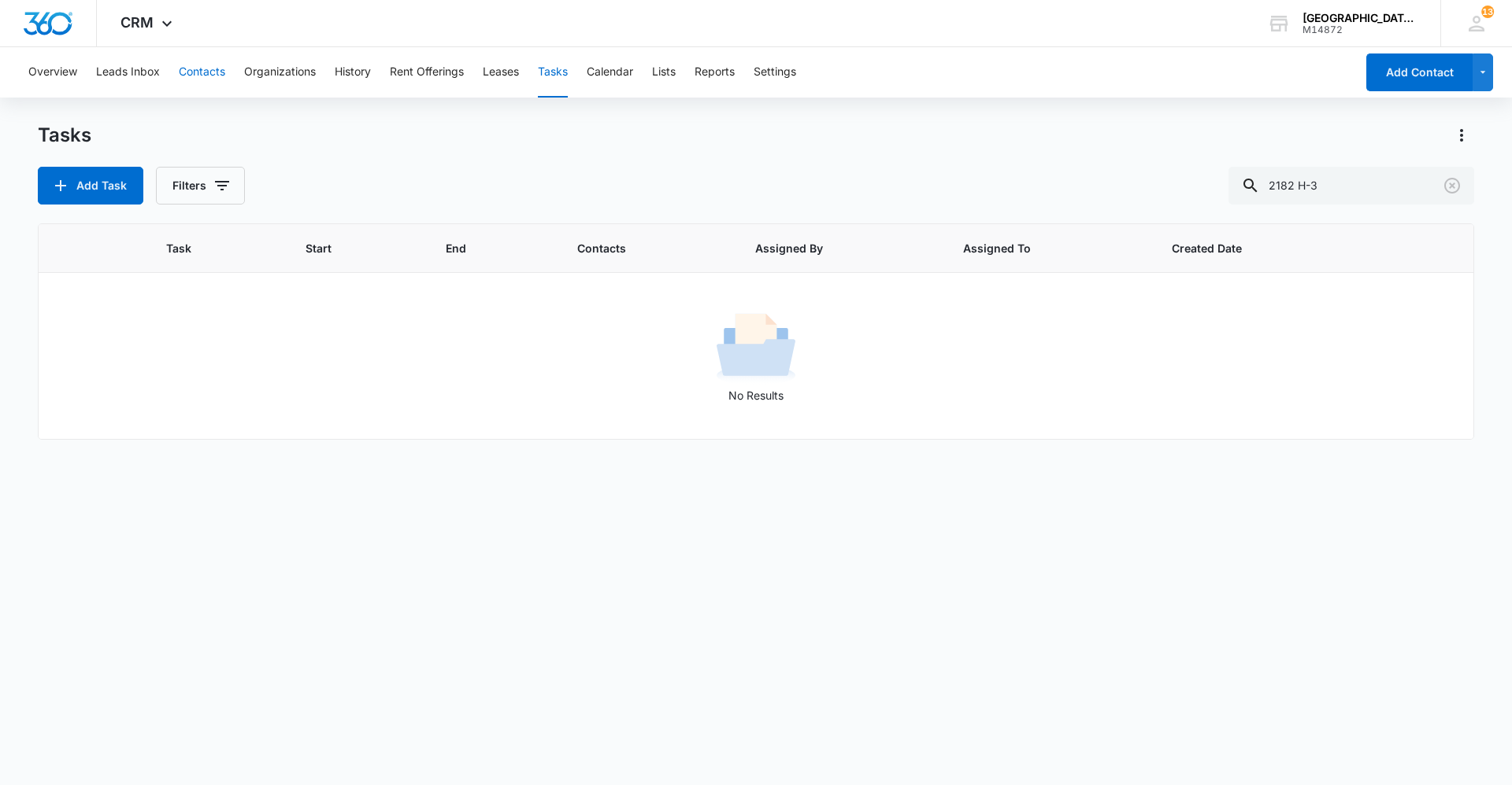
click at [207, 75] on button "Contacts" at bounding box center [202, 72] width 46 height 51
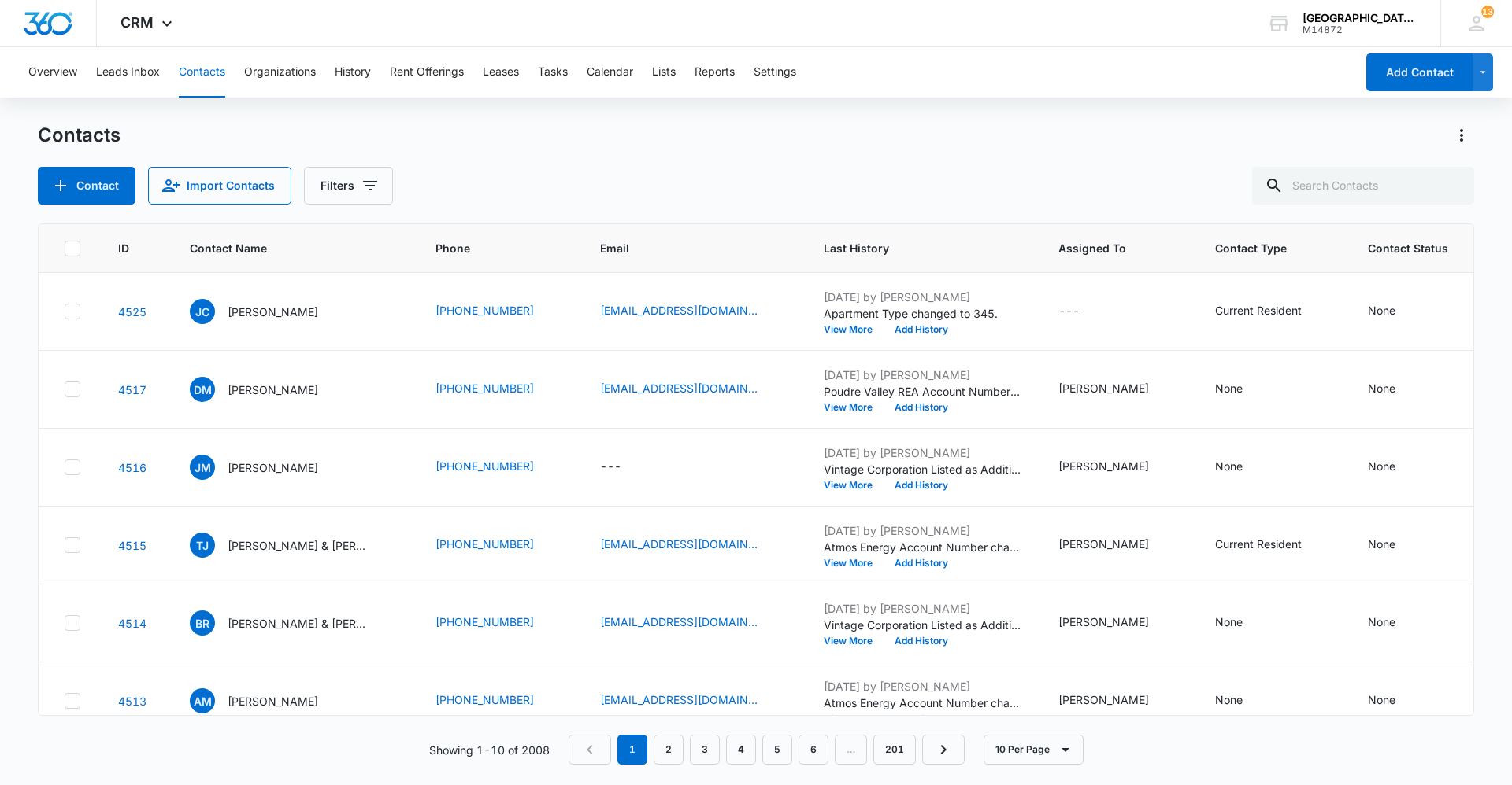
click at [1338, 208] on div "Contacts Contact Import Contacts Filters ID Contact Name Phone Email Last Histo…" at bounding box center [756, 453] width 1437 height 661
click at [1332, 179] on input "text" at bounding box center [1363, 186] width 222 height 38
type input "V"
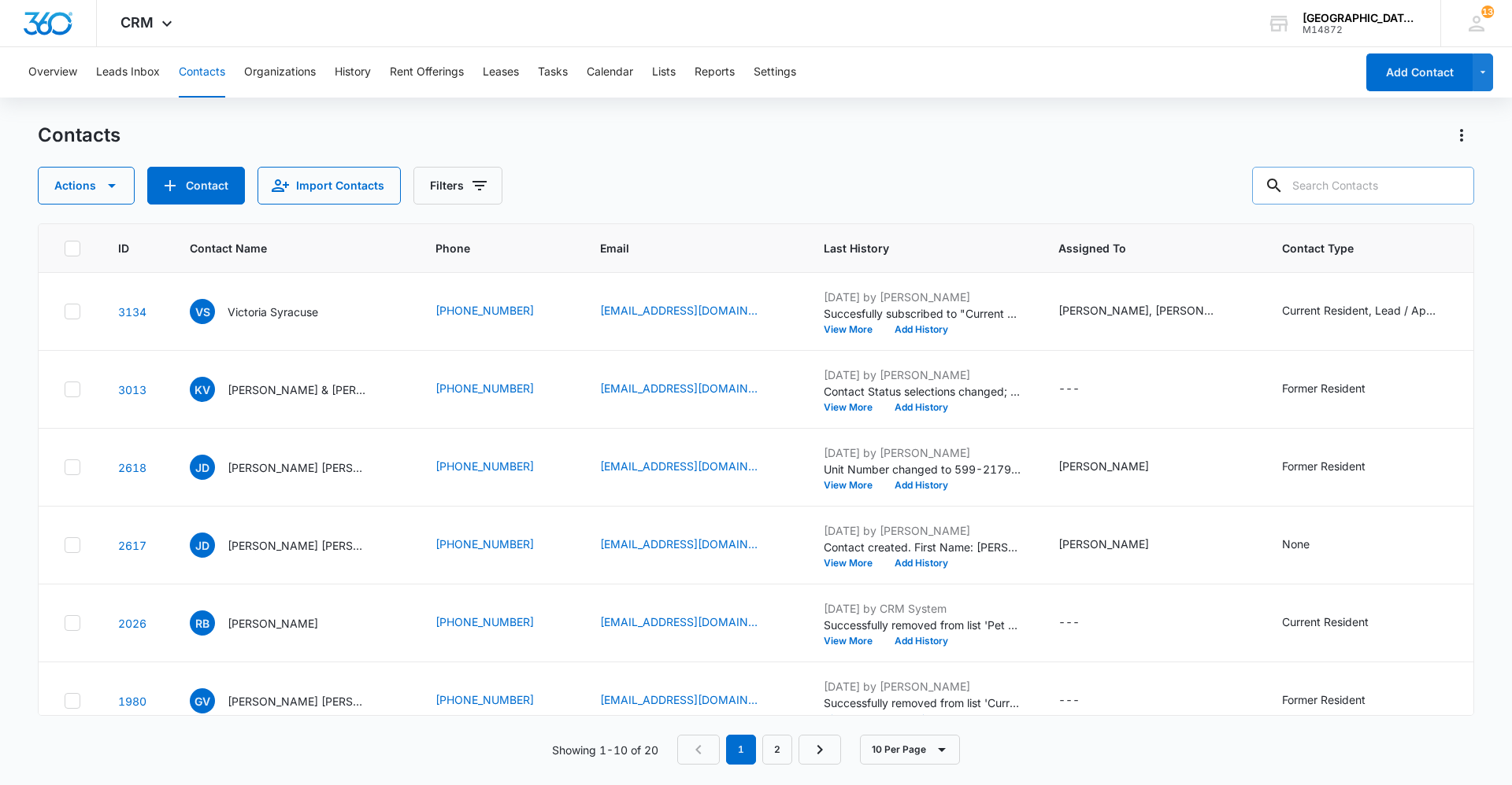
paste input "[PERSON_NAME] & [PERSON_NAME]"
type input "[PERSON_NAME] & [PERSON_NAME]"
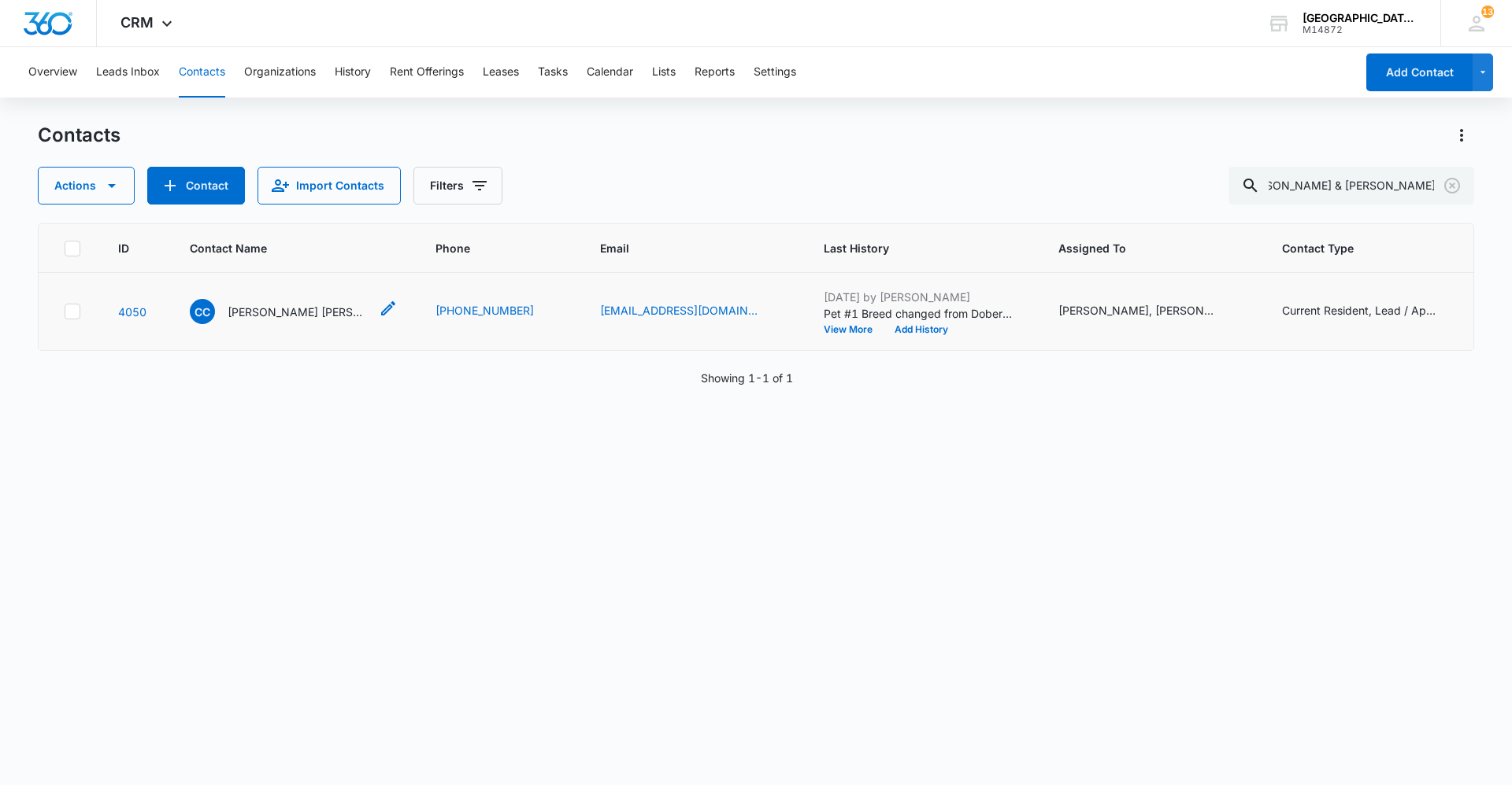
click at [357, 315] on p "[PERSON_NAME] [PERSON_NAME]" at bounding box center [298, 312] width 142 height 17
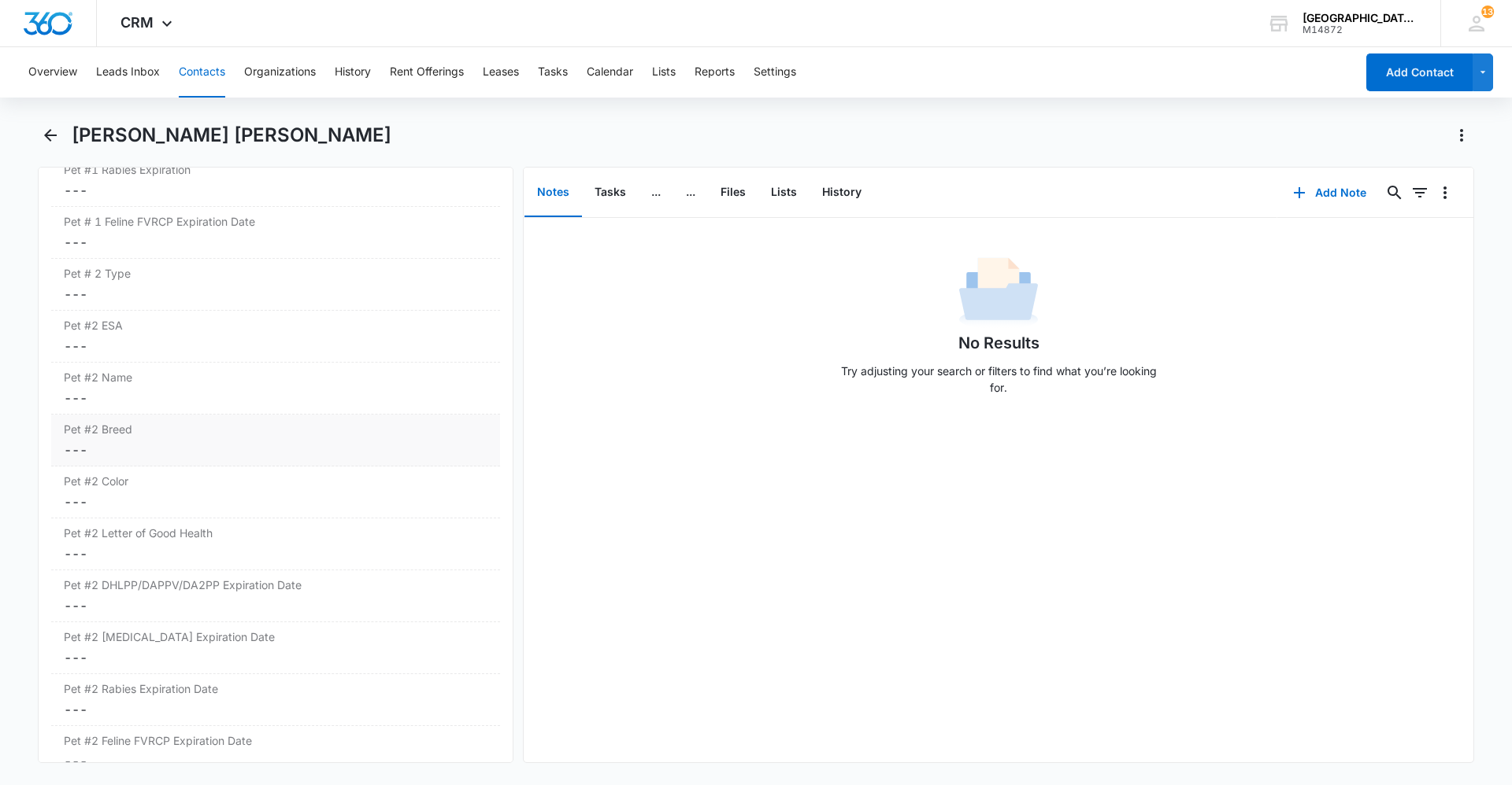
scroll to position [2676, 0]
